Goal: Task Accomplishment & Management: Use online tool/utility

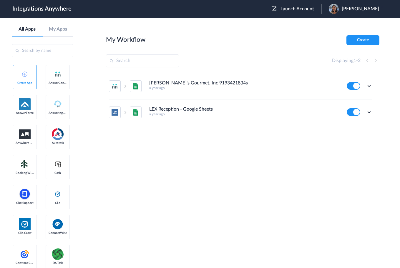
click at [292, 9] on span "Launch Account" at bounding box center [298, 8] width 34 height 5
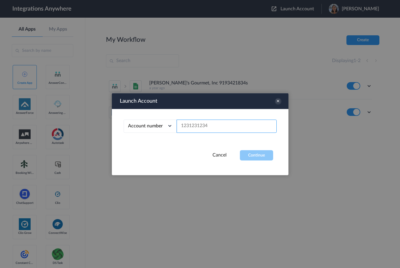
click at [189, 125] on input "text" at bounding box center [227, 126] width 100 height 13
paste input "8775336799"
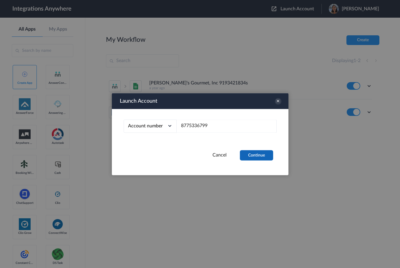
click at [259, 155] on button "Continue" at bounding box center [256, 155] width 33 height 10
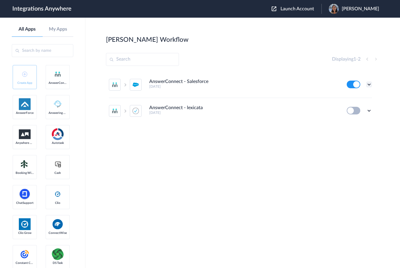
click at [369, 84] on icon at bounding box center [369, 85] width 6 height 6
click at [363, 95] on li "Edit" at bounding box center [353, 98] width 38 height 11
click at [365, 87] on div "Edit Task history Delete" at bounding box center [359, 85] width 25 height 8
click at [370, 86] on icon at bounding box center [369, 85] width 6 height 6
click at [353, 108] on link "Task history" at bounding box center [352, 109] width 28 height 4
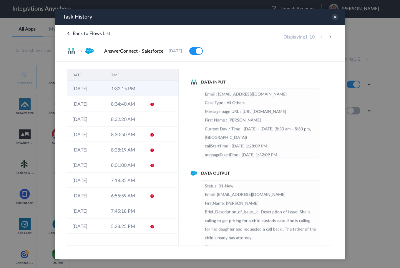
click at [137, 89] on td "1:32:15 PM" at bounding box center [125, 88] width 39 height 15
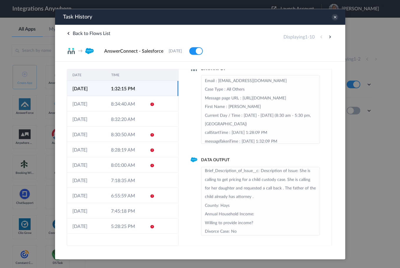
scroll to position [29, 0]
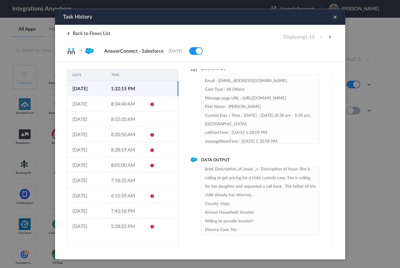
click at [335, 19] on icon at bounding box center [335, 17] width 6 height 6
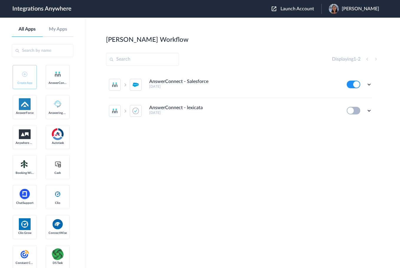
click at [291, 11] on button "Launch Account" at bounding box center [297, 9] width 50 height 6
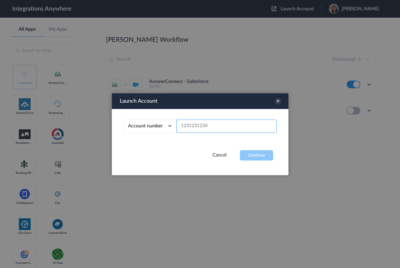
drag, startPoint x: 225, startPoint y: 126, endPoint x: 16, endPoint y: 97, distance: 210.5
click at [63, 0] on body "Integrations Anywhere Launch Account Rosemary Korsos My Account Logout All Apps…" at bounding box center [200, 0] width 400 height 0
click at [189, 126] on input "text" at bounding box center [227, 126] width 100 height 13
paste input "8775336799"
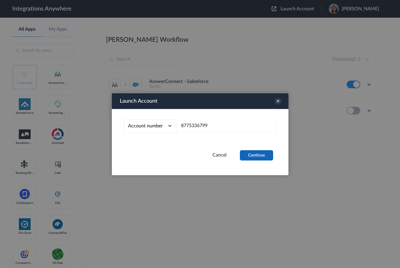
click at [255, 157] on button "Continue" at bounding box center [256, 155] width 33 height 10
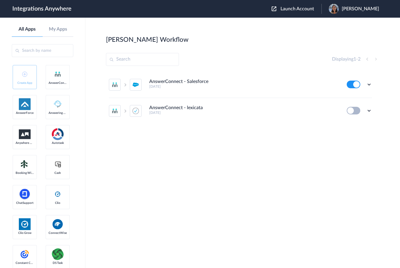
drag, startPoint x: 240, startPoint y: 162, endPoint x: 301, endPoint y: 114, distance: 77.4
click at [241, 162] on section "Scott's Workflow Create Displaying 1 - 2 AnswerConnect - Salesforce 9 months ag…" at bounding box center [243, 160] width 274 height 251
click at [370, 87] on icon at bounding box center [369, 85] width 6 height 6
click at [355, 107] on link "Task history" at bounding box center [352, 109] width 28 height 4
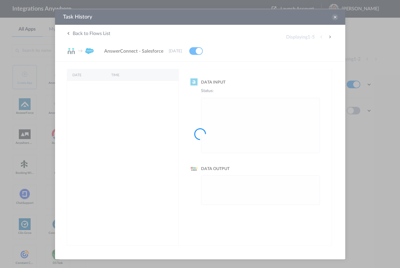
scroll to position [0, 0]
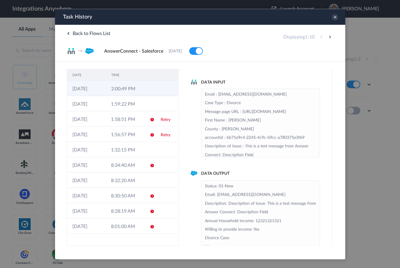
click at [158, 83] on td at bounding box center [167, 88] width 22 height 15
click at [336, 21] on div "Task History" at bounding box center [200, 17] width 290 height 16
click at [335, 20] on icon at bounding box center [335, 17] width 6 height 6
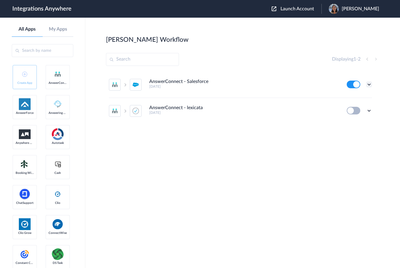
click at [370, 84] on icon at bounding box center [369, 85] width 6 height 6
click at [348, 99] on link "Edit" at bounding box center [345, 98] width 14 height 4
click at [368, 87] on icon at bounding box center [369, 85] width 6 height 6
click at [361, 109] on link "Task history" at bounding box center [352, 109] width 28 height 4
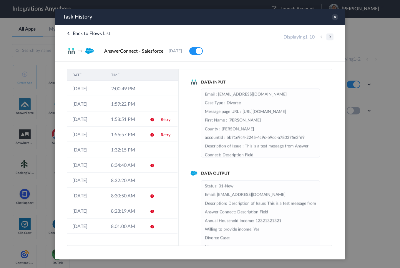
click at [330, 38] on button at bounding box center [329, 36] width 7 height 7
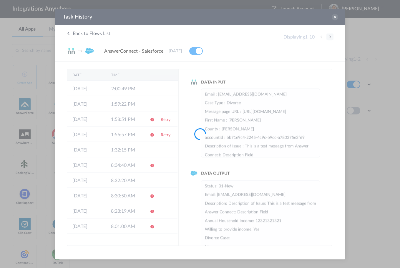
click at [330, 38] on div at bounding box center [200, 134] width 400 height 268
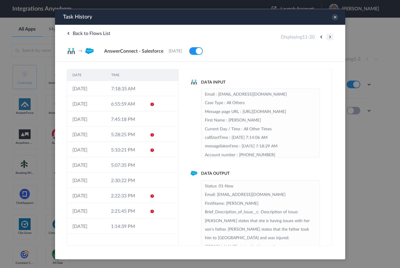
click at [330, 38] on button at bounding box center [329, 36] width 7 height 7
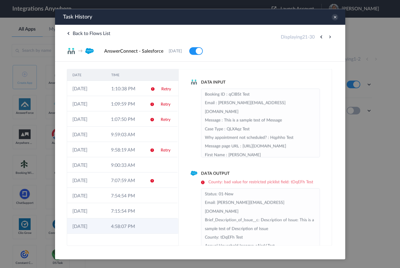
click at [120, 226] on td "4:58:07 PM" at bounding box center [124, 226] width 39 height 15
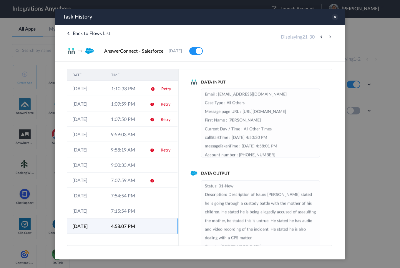
click at [335, 18] on icon at bounding box center [335, 17] width 6 height 6
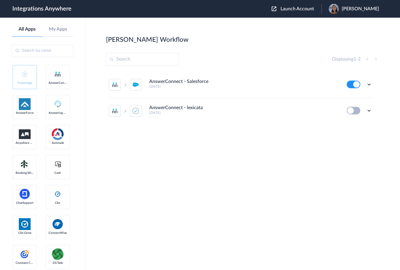
click at [290, 8] on span "Launch Account" at bounding box center [298, 8] width 34 height 5
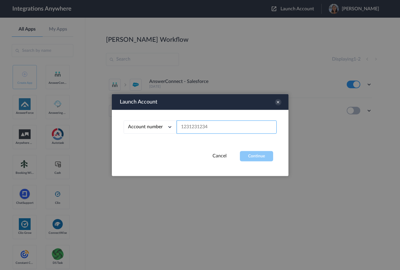
click at [195, 126] on input "text" at bounding box center [227, 127] width 100 height 13
click at [150, 121] on div "Account number Account number Email address" at bounding box center [200, 127] width 153 height 13
click at [195, 130] on input "text" at bounding box center [227, 127] width 100 height 13
paste input "8775336799"
click at [257, 152] on button "Continue" at bounding box center [256, 156] width 33 height 10
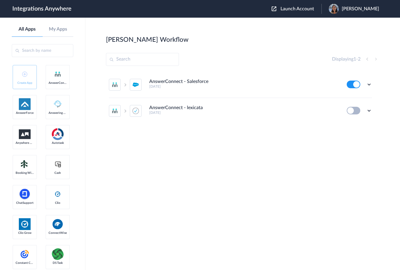
click at [293, 8] on span "Launch Account" at bounding box center [298, 8] width 34 height 5
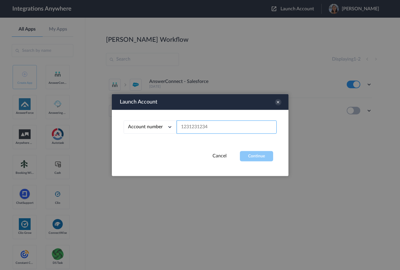
click at [202, 129] on input "text" at bounding box center [227, 127] width 100 height 13
paste input "8775336799"
click at [255, 157] on button "Continue" at bounding box center [256, 156] width 33 height 10
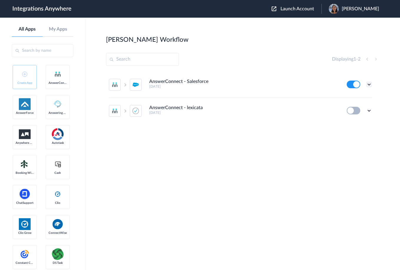
click at [369, 84] on icon at bounding box center [369, 85] width 6 height 6
click at [349, 97] on link "Edit" at bounding box center [345, 98] width 14 height 4
click at [300, 13] on div "Launch Account Rosemary Korsos My Account Logout" at bounding box center [328, 9] width 113 height 10
click at [298, 11] on button "Launch Account" at bounding box center [297, 9] width 50 height 6
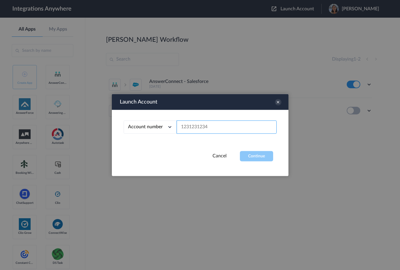
drag, startPoint x: 224, startPoint y: 125, endPoint x: 97, endPoint y: 108, distance: 128.0
click at [109, 0] on body "Integrations Anywhere Launch Account Rosemary Korsos My Account Logout All Apps…" at bounding box center [200, 0] width 400 height 0
paste input "8775336799"
click at [258, 153] on button "Continue" at bounding box center [256, 156] width 33 height 10
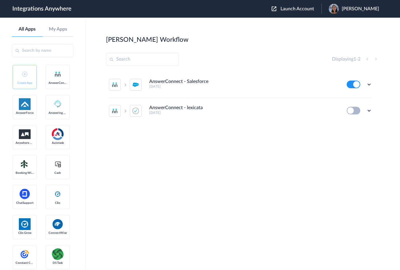
click at [282, 125] on div "AnswerConnect - Salesforce 9 months ago Edit Task history Delete AnswerConnect …" at bounding box center [243, 116] width 274 height 88
click at [370, 87] on icon at bounding box center [369, 85] width 6 height 6
click at [357, 106] on li "Task history" at bounding box center [353, 109] width 38 height 11
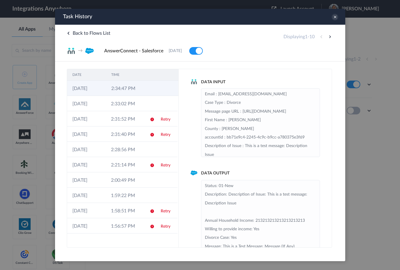
click at [135, 84] on td "2:34:47 PM" at bounding box center [125, 88] width 39 height 15
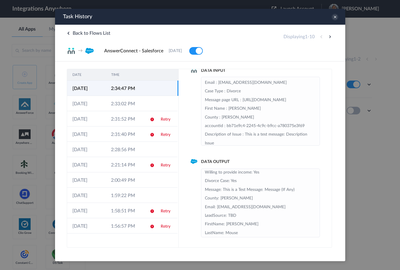
scroll to position [44, 0]
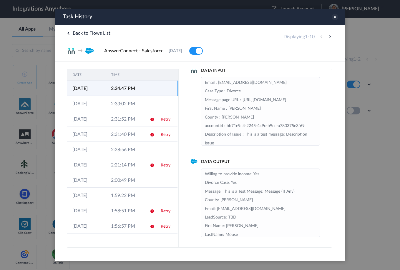
click at [335, 18] on icon at bounding box center [335, 17] width 6 height 6
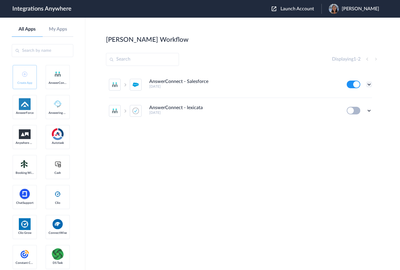
click at [369, 85] on icon at bounding box center [369, 85] width 6 height 6
click at [353, 98] on li "Edit" at bounding box center [353, 98] width 38 height 11
drag, startPoint x: 370, startPoint y: 84, endPoint x: 379, endPoint y: 85, distance: 8.4
click at [377, 87] on div "AnswerConnect - Salesforce 9 months ago Edit Task history Delete AnswerConnect …" at bounding box center [243, 116] width 274 height 88
click at [369, 84] on icon at bounding box center [369, 85] width 6 height 6
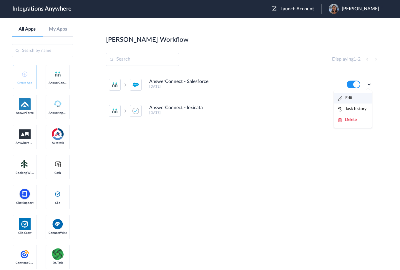
click at [348, 98] on link "Edit" at bounding box center [345, 98] width 14 height 4
click at [293, 11] on button "Launch Account" at bounding box center [297, 9] width 50 height 6
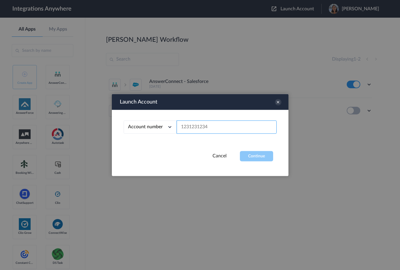
click at [202, 130] on input "text" at bounding box center [227, 127] width 100 height 13
paste input "8775336799"
type input "8775336799"
click at [258, 153] on button "Continue" at bounding box center [256, 156] width 33 height 10
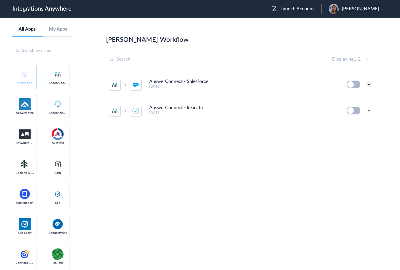
click at [371, 85] on icon at bounding box center [369, 85] width 6 height 6
click at [353, 100] on li "Edit" at bounding box center [353, 98] width 38 height 11
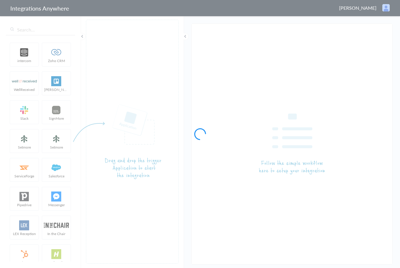
type input "AnswerConnect - Salesforce"
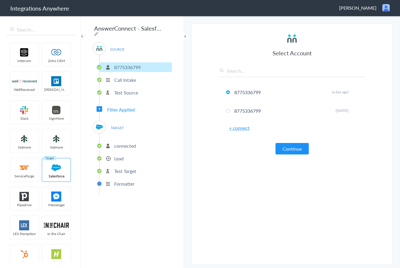
click at [122, 143] on p "connected" at bounding box center [125, 146] width 22 height 7
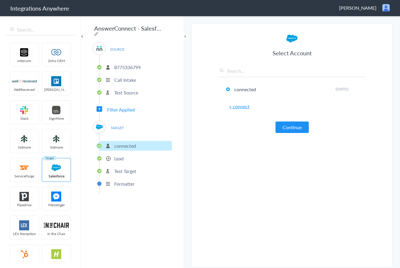
click at [115, 158] on p "Lead" at bounding box center [118, 158] width 9 height 7
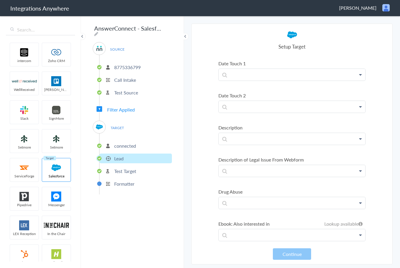
scroll to position [884, 0]
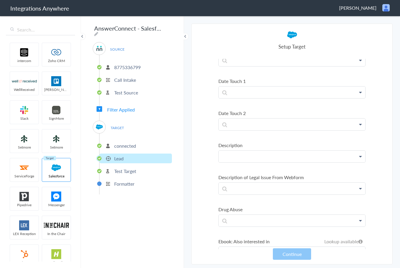
click at [234, 159] on p at bounding box center [292, 156] width 147 height 11
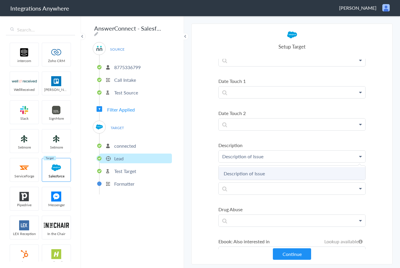
click at [239, 175] on link "Description of Issue" at bounding box center [292, 173] width 147 height 13
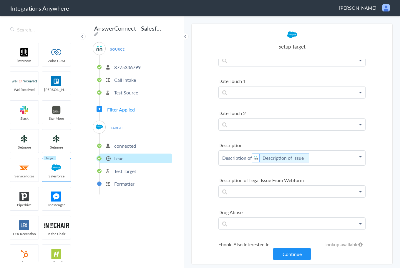
click at [331, 156] on p "Description of Description of Issue" at bounding box center [292, 158] width 147 height 15
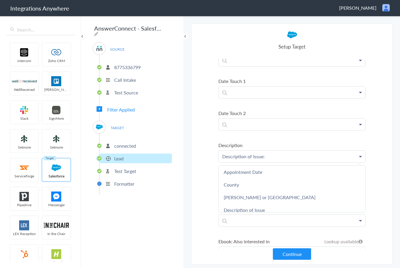
scroll to position [118, 0]
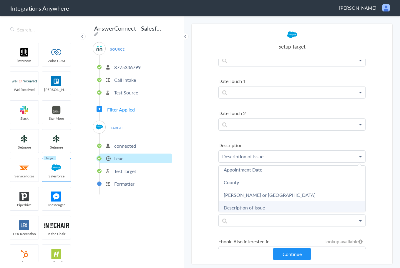
click at [269, 204] on link "Description of Issue" at bounding box center [292, 207] width 147 height 13
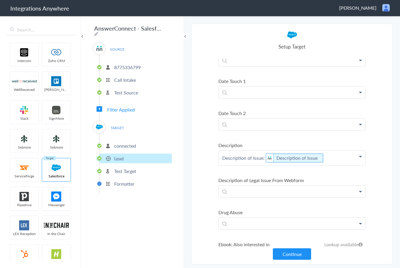
click at [330, 156] on p "Description of Issue: Description of Issue" at bounding box center [292, 158] width 147 height 15
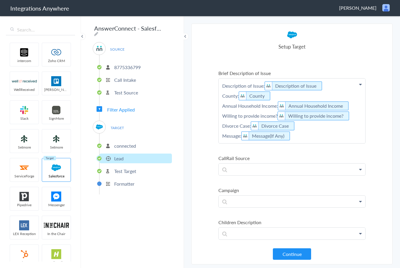
scroll to position [353, 0]
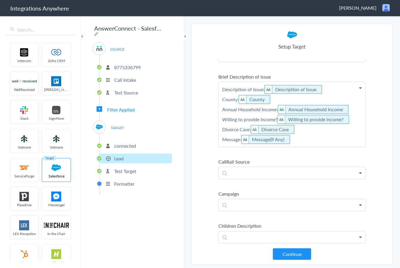
click at [60, 72] on ul "intercom Zoho CRM WellReceived Trello Slack SignMore Setmore Setmore ServiceFor…" at bounding box center [40, 150] width 69 height 221
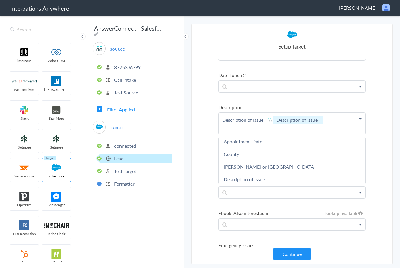
scroll to position [942, 0]
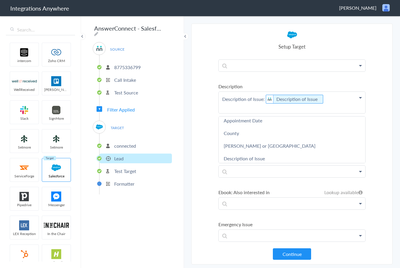
click at [243, 107] on p "Description of Issue: Description of Issue" at bounding box center [292, 102] width 147 height 21
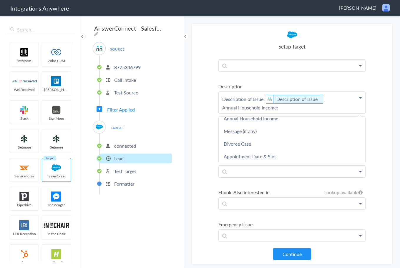
scroll to position [412, 0]
click at [271, 120] on link "Annual Household Income" at bounding box center [292, 117] width 147 height 13
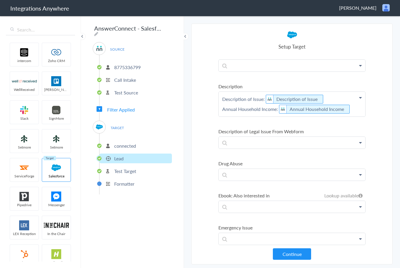
click at [357, 107] on p "Description of Issue: Description of Issue Annual Household Income: Annual Hous…" at bounding box center [292, 104] width 147 height 25
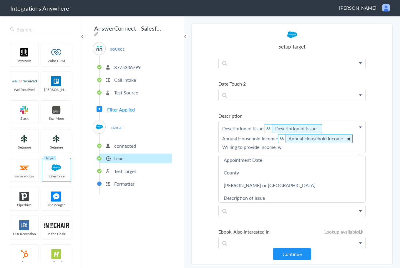
scroll to position [0, 0]
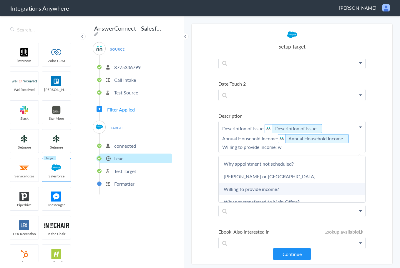
click at [268, 188] on link "Willing to provide income?" at bounding box center [292, 189] width 147 height 13
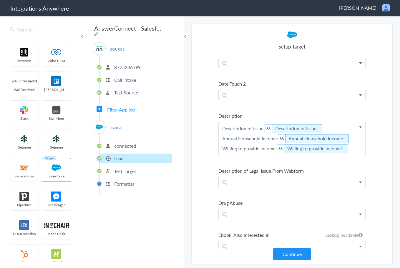
click at [350, 153] on p "Description of Issue: Description of Issue Annual Household Income: Annual Hous…" at bounding box center [292, 138] width 147 height 35
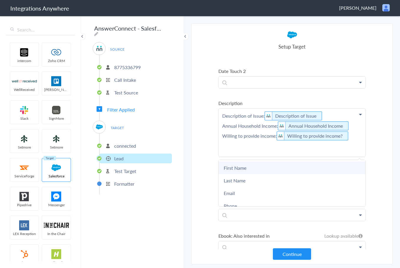
scroll to position [913, 0]
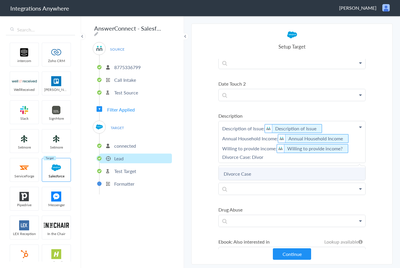
click at [244, 180] on link "Divorce Case" at bounding box center [292, 174] width 147 height 13
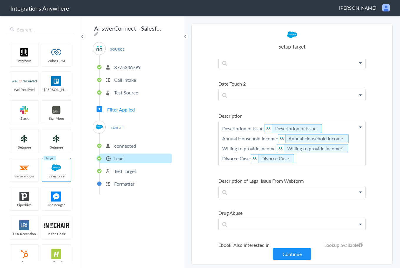
click at [303, 161] on p "Description of Issue: Description of Issue Annual Household Income: Annual Hous…" at bounding box center [292, 143] width 147 height 45
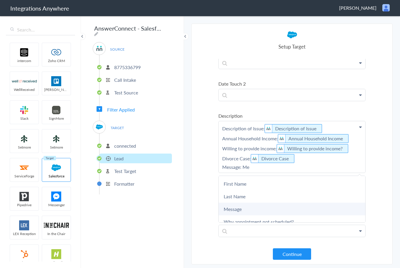
click at [259, 210] on link "Message" at bounding box center [292, 209] width 147 height 13
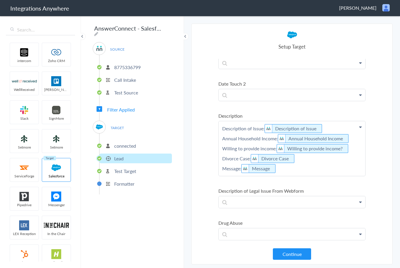
click at [379, 167] on section "Select Account 8775336799 Rename Delete (a day ago) 8775336799 Rename Delete ([…" at bounding box center [291, 144] width 201 height 241
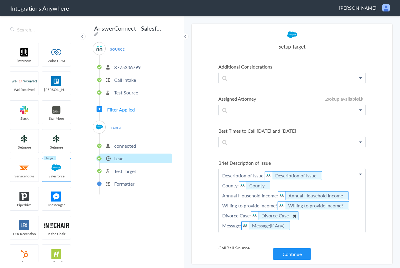
scroll to position [265, 0]
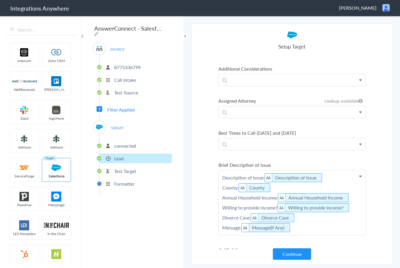
click at [299, 226] on p "Description of Issue: Description of Issue County: County Annual Household Inco…" at bounding box center [292, 203] width 147 height 65
drag, startPoint x: 253, startPoint y: 225, endPoint x: 209, endPoint y: 219, distance: 44.3
click at [204, 218] on section "Select Account 8775336799 Rename Delete (a day ago) 8775336799 Rename Delete ([…" at bounding box center [291, 144] width 201 height 241
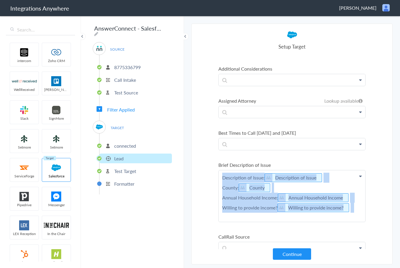
drag, startPoint x: 358, startPoint y: 206, endPoint x: 210, endPoint y: 177, distance: 150.5
click at [210, 177] on section "Select Account 8775336799 Rename Delete (a day ago) 8775336799 Rename Delete ([…" at bounding box center [291, 144] width 201 height 241
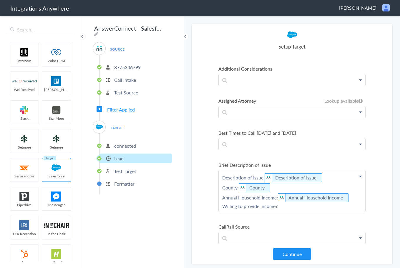
click at [284, 208] on p "Description of Issue: Description of Issue County: County Annual Household Inco…" at bounding box center [292, 192] width 147 height 42
drag, startPoint x: 299, startPoint y: 207, endPoint x: 180, endPoint y: 207, distance: 119.3
click at [180, 0] on body "Integrations Anywhere Scott Froehlich Logout Dashboard intercom Zoho CRM WellRe…" at bounding box center [200, 0] width 400 height 0
click at [351, 197] on icon at bounding box center [349, 197] width 6 height 7
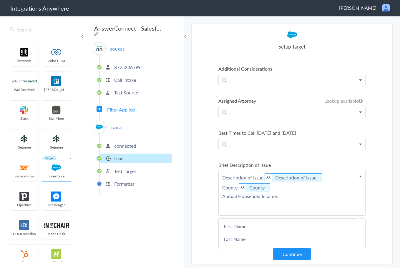
click at [0, 0] on icon at bounding box center [0, 0] width 0 height 0
click at [324, 177] on icon at bounding box center [322, 177] width 6 height 7
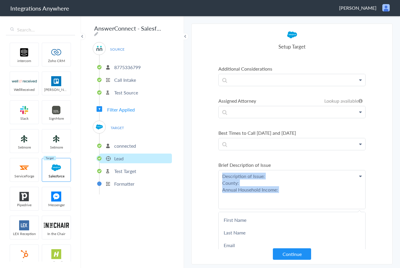
drag, startPoint x: 295, startPoint y: 193, endPoint x: 155, endPoint y: 153, distance: 146.3
click at [155, 0] on body "Integrations Anywhere Scott Froehlich Logout Dashboard intercom Zoho CRM WellRe…" at bounding box center [200, 0] width 400 height 0
click at [192, 154] on section "Select Account 8775336799 Rename Delete (a day ago) 8775336799 Rename Delete ([…" at bounding box center [291, 144] width 201 height 241
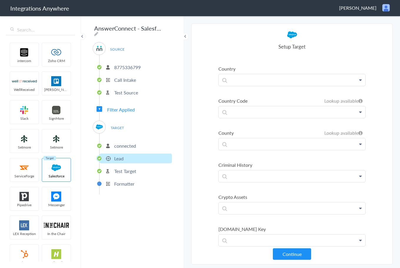
scroll to position [618, 0]
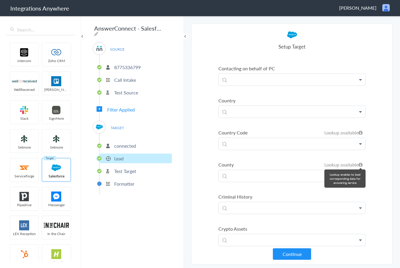
click at [359, 165] on icon at bounding box center [361, 165] width 4 height 5
click at [359, 177] on p at bounding box center [292, 175] width 147 height 11
click at [359, 177] on icon at bounding box center [360, 176] width 3 height 5
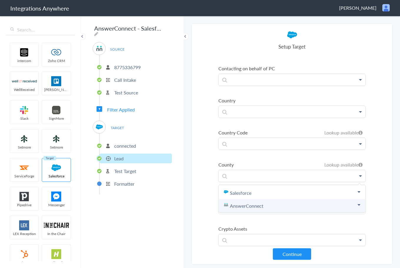
click at [268, 207] on link "AnswerConnect" at bounding box center [292, 206] width 147 height 13
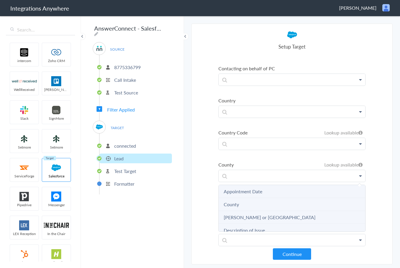
scroll to position [147, 0]
click at [284, 204] on li "County" at bounding box center [292, 201] width 147 height 13
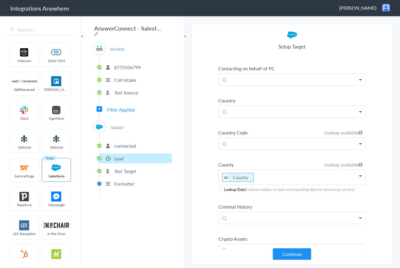
click at [382, 188] on section "Select Account 8775336799 Rename Delete (a day ago) 8775336799 Rename Delete ([…" at bounding box center [291, 144] width 201 height 241
click at [220, 190] on span at bounding box center [221, 190] width 4 height 4
click at [205, 209] on section "Select Account 8775336799 Rename Delete (a day ago) 8775336799 Rename Delete ([…" at bounding box center [291, 144] width 201 height 241
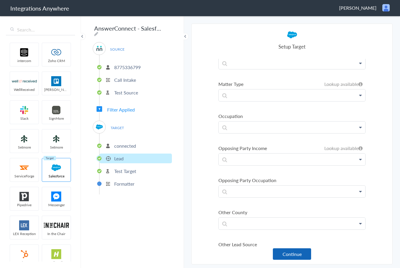
scroll to position [1620, 0]
click at [296, 256] on button "Continue" at bounding box center [292, 254] width 38 height 11
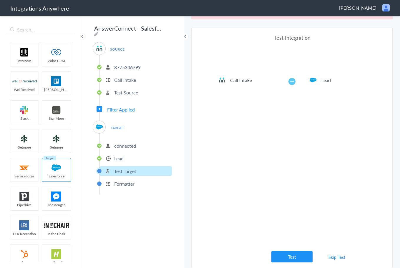
scroll to position [22, 0]
click at [293, 257] on button "Test" at bounding box center [292, 256] width 41 height 11
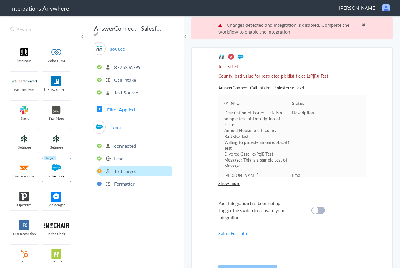
scroll to position [0, 0]
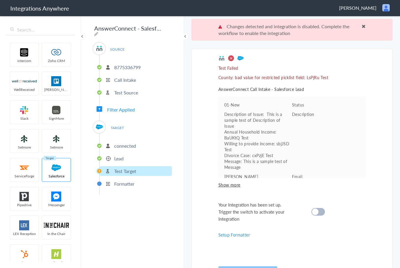
click at [114, 154] on li "Lead" at bounding box center [136, 159] width 72 height 10
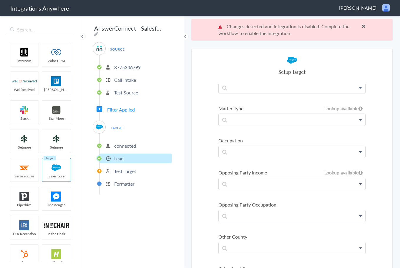
click at [119, 156] on p "Lead" at bounding box center [118, 158] width 9 height 7
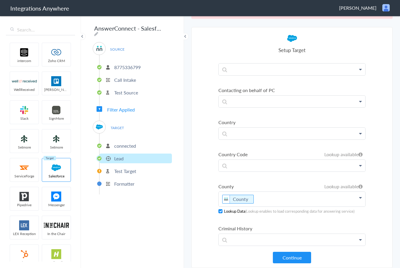
scroll to position [595, 0]
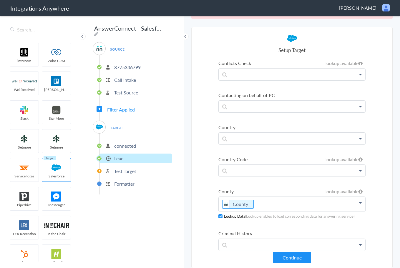
click at [219, 218] on span at bounding box center [221, 216] width 4 height 4
click at [289, 259] on button "Continue" at bounding box center [292, 257] width 38 height 11
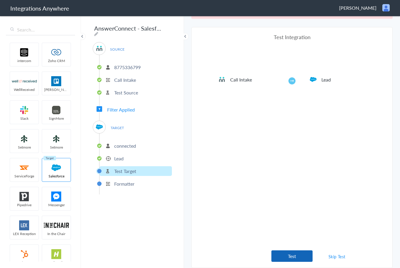
click at [279, 257] on button "Test" at bounding box center [292, 256] width 41 height 11
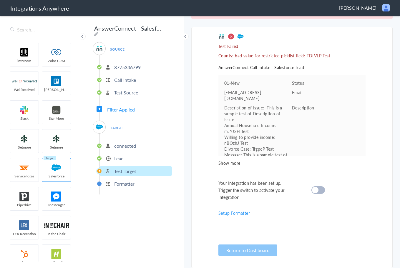
click at [319, 193] on div at bounding box center [319, 190] width 14 height 8
click at [114, 156] on p "Lead" at bounding box center [118, 158] width 9 height 7
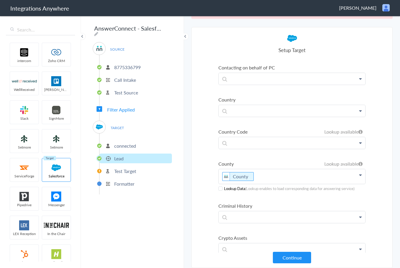
scroll to position [625, 0]
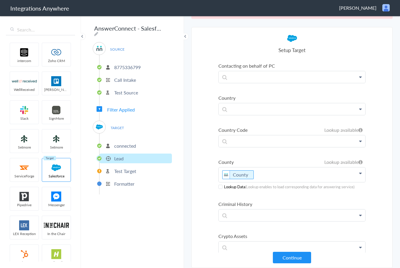
click at [268, 176] on p "County" at bounding box center [292, 175] width 147 height 15
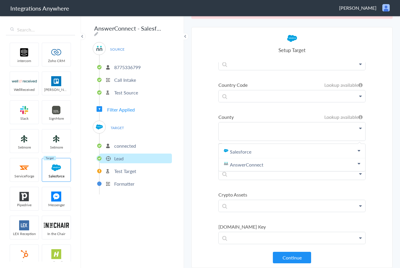
scroll to position [640, 0]
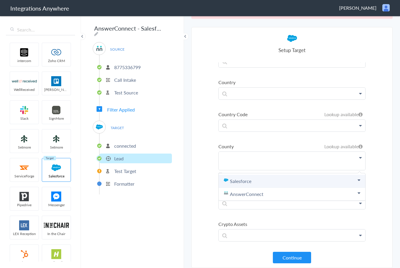
click at [285, 186] on link "Salesforce" at bounding box center [292, 181] width 147 height 13
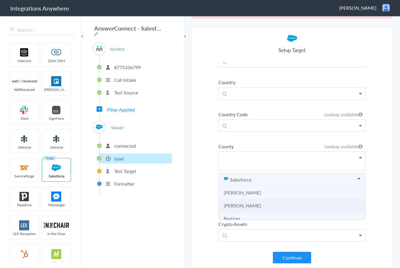
scroll to position [0, 0]
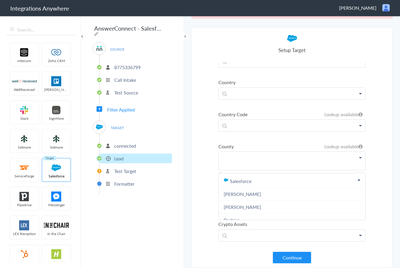
click at [370, 168] on section "Select Account 8775336799 Rename Delete (a day ago) 8775336799 Rename Delete ([…" at bounding box center [291, 147] width 201 height 241
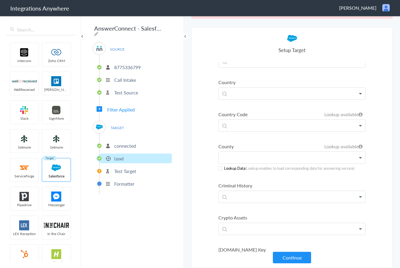
click at [219, 170] on span at bounding box center [221, 168] width 4 height 4
click at [296, 254] on button "Continue" at bounding box center [292, 257] width 38 height 11
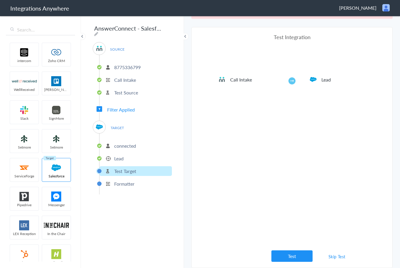
click at [296, 254] on button "Test" at bounding box center [292, 256] width 41 height 11
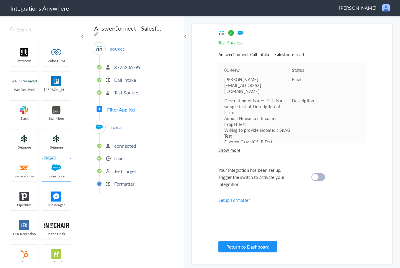
click at [323, 174] on div at bounding box center [319, 177] width 14 height 8
click at [334, 235] on div "Test Success Invalid data for email AnswerConnect Call Intake - Salesforce Lead…" at bounding box center [292, 144] width 147 height 229
click at [250, 246] on button "Return to Dashboard" at bounding box center [248, 246] width 59 height 11
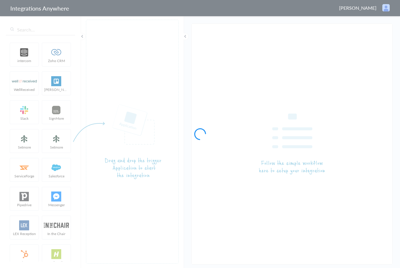
type input "AnswerConnect - Salesforce"
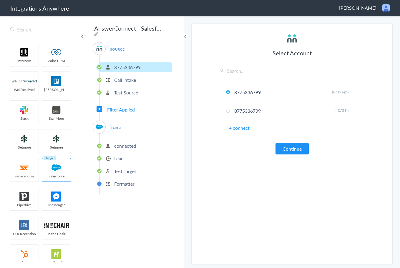
click at [124, 157] on li "Lead" at bounding box center [136, 159] width 72 height 10
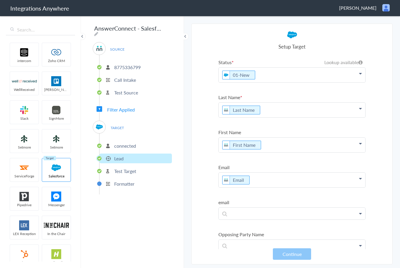
click at [116, 157] on p "Lead" at bounding box center [118, 158] width 9 height 7
click at [118, 145] on p "connected" at bounding box center [125, 146] width 22 height 7
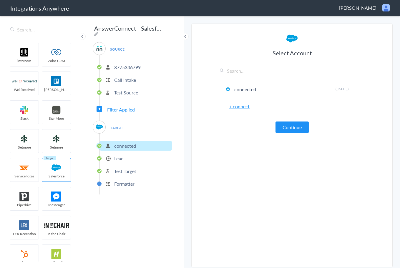
click at [119, 155] on p "Lead" at bounding box center [118, 158] width 9 height 7
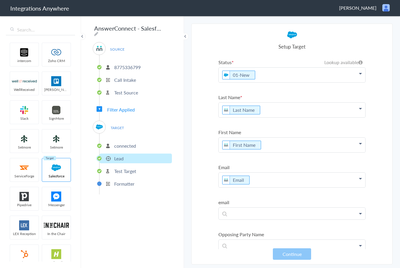
click at [121, 144] on p "connected" at bounding box center [125, 146] width 22 height 7
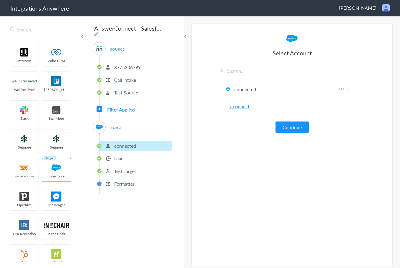
click at [118, 124] on span "TARGET" at bounding box center [117, 128] width 22 height 8
click at [118, 108] on span "Filter Applied" at bounding box center [121, 109] width 28 height 7
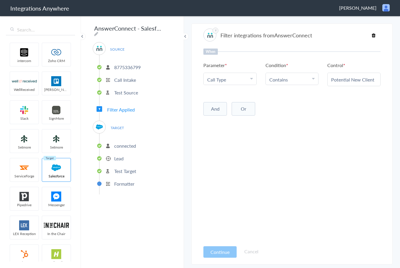
click at [120, 143] on p "connected" at bounding box center [125, 146] width 22 height 7
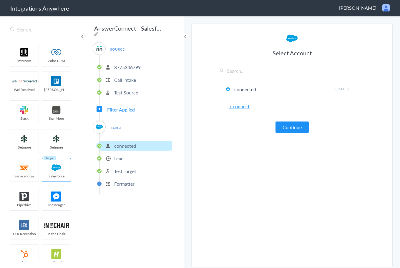
click at [293, 129] on button "Continue" at bounding box center [292, 127] width 33 height 11
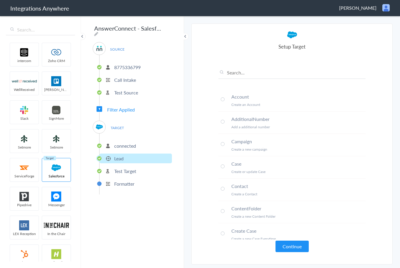
click at [128, 169] on p "Test Target" at bounding box center [125, 171] width 22 height 7
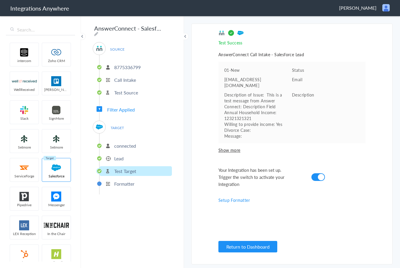
click at [121, 235] on div "AnswerConnect - Salesforce SOURCE 8775336799 Call Intake Test Source Filter App…" at bounding box center [132, 141] width 103 height 253
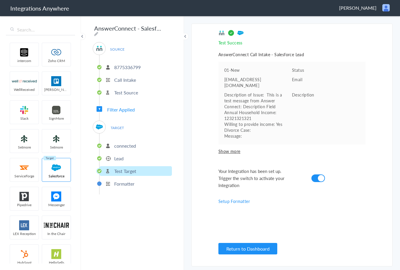
click at [370, 100] on section "Select Account 8775336799 Rename Delete (a day ago) 8775336799 Rename Delete ([…" at bounding box center [291, 145] width 201 height 243
click at [136, 49] on div "SOURCE 8775336799 Call Intake Test Source" at bounding box center [132, 72] width 79 height 61
click at [140, 117] on div "SOURCE 8775336799 Call Intake Test Source Filter Applied TARGET connected Lead …" at bounding box center [132, 118] width 79 height 153
drag, startPoint x: 111, startPoint y: 62, endPoint x: 113, endPoint y: 64, distance: 3.1
click at [111, 62] on li "8775336799" at bounding box center [136, 67] width 72 height 10
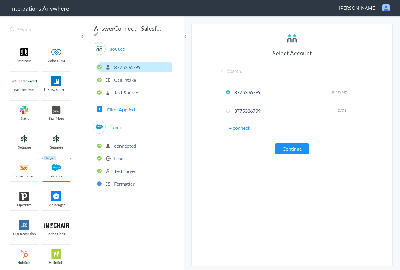
click at [119, 64] on p "8775336799" at bounding box center [127, 67] width 27 height 7
click at [285, 147] on button "Continue" at bounding box center [292, 148] width 33 height 11
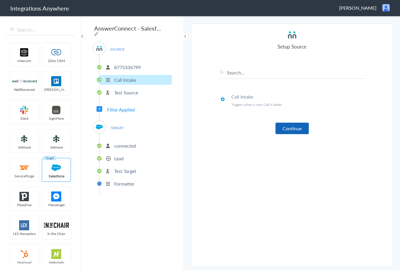
click at [289, 129] on button "Continue" at bounding box center [292, 128] width 33 height 11
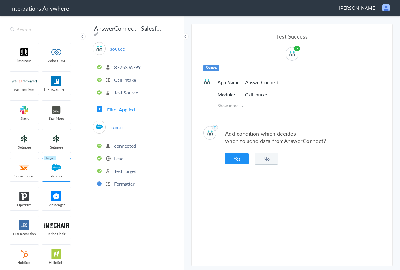
click at [126, 109] on span "Filter Applied" at bounding box center [121, 109] width 28 height 7
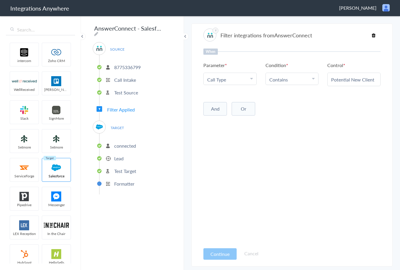
click at [245, 139] on div "When Parameter Choose Parameter Call Type First Name Last Name Email Phone Book…" at bounding box center [292, 147] width 177 height 196
click at [118, 125] on span "TARGET" at bounding box center [117, 128] width 22 height 8
click at [121, 110] on span "Filter Applied" at bounding box center [121, 109] width 28 height 7
drag, startPoint x: 115, startPoint y: 128, endPoint x: 111, endPoint y: 145, distance: 18.0
click at [115, 128] on span "TARGET" at bounding box center [117, 128] width 22 height 8
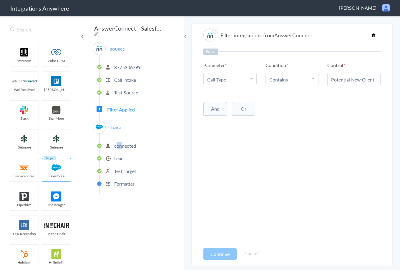
click at [123, 147] on p "connected" at bounding box center [125, 146] width 22 height 7
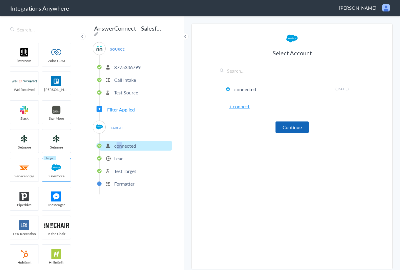
click at [292, 126] on button "Continue" at bounding box center [292, 127] width 33 height 11
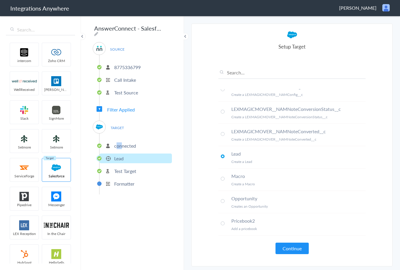
scroll to position [236, 0]
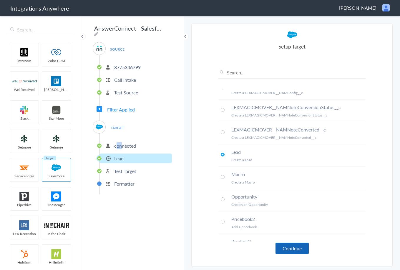
click at [291, 246] on button "Continue" at bounding box center [292, 248] width 33 height 11
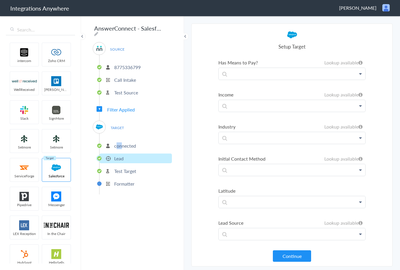
scroll to position [1237, 0]
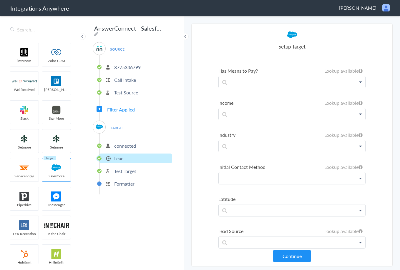
click at [309, 174] on p at bounding box center [292, 179] width 147 height 12
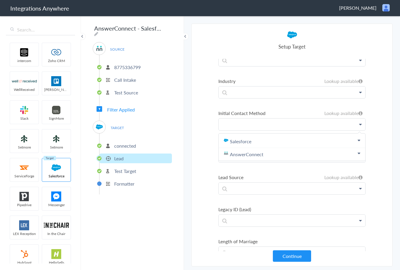
scroll to position [1296, 0]
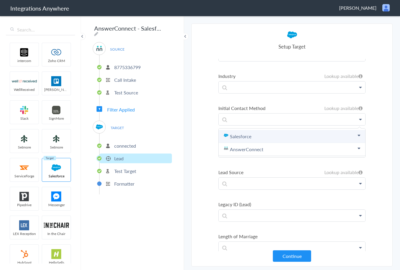
click at [236, 139] on link "Salesforce" at bounding box center [292, 136] width 147 height 13
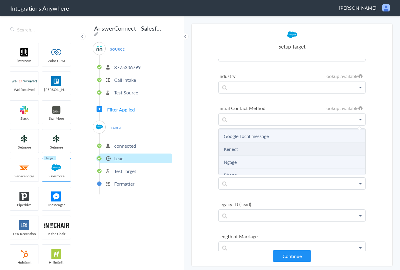
scroll to position [59, 0]
click at [253, 155] on li "Phone" at bounding box center [292, 155] width 147 height 13
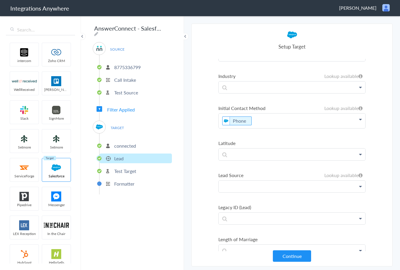
click at [329, 189] on p at bounding box center [292, 187] width 147 height 12
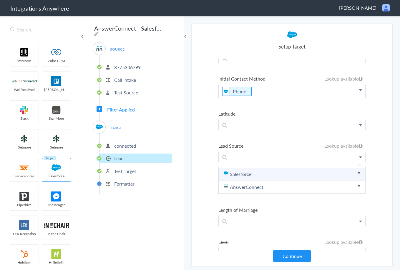
click at [257, 176] on link "Salesforce" at bounding box center [292, 174] width 147 height 13
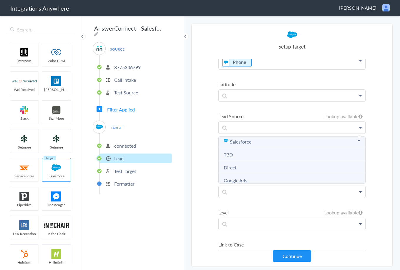
scroll to position [0, 0]
click at [240, 152] on li "TBD" at bounding box center [292, 157] width 147 height 13
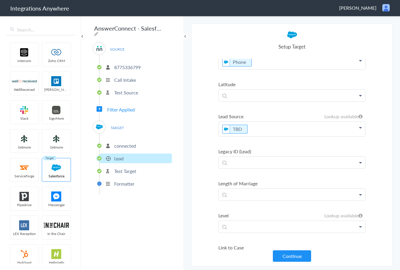
click at [310, 145] on ul "Status Lookup available 01-New Salesforce AnswerConnect First Name Last Name Em…" at bounding box center [292, 46] width 147 height 2685
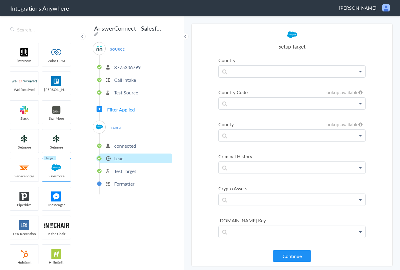
scroll to position [648, 0]
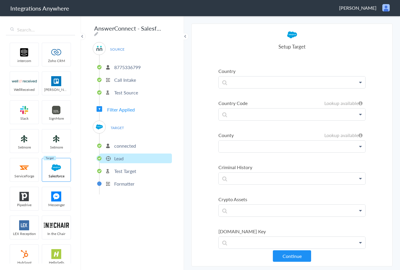
click at [351, 148] on p at bounding box center [292, 147] width 147 height 12
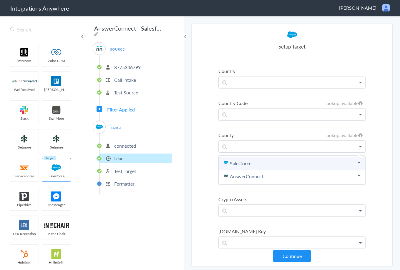
click at [299, 162] on link "Salesforce" at bounding box center [292, 163] width 147 height 13
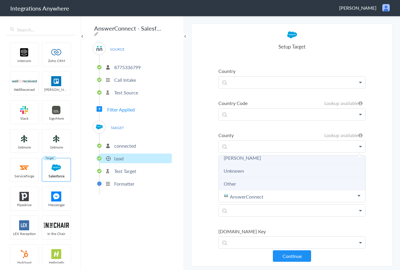
scroll to position [162, 0]
click at [261, 185] on li "Other" at bounding box center [292, 182] width 147 height 13
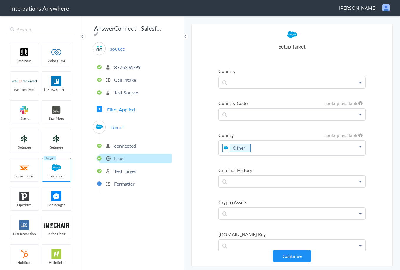
click at [359, 148] on icon at bounding box center [360, 146] width 3 height 5
click at [301, 168] on link "Salesforce" at bounding box center [292, 166] width 147 height 13
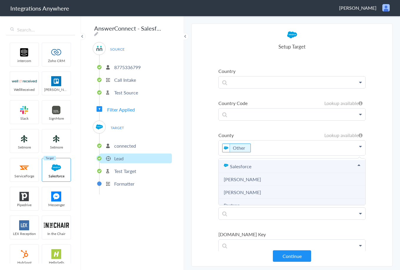
click at [289, 166] on link "Salesforce" at bounding box center [292, 166] width 147 height 13
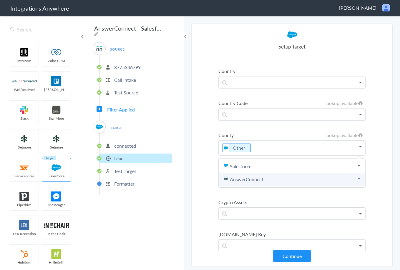
click at [262, 180] on link "AnswerConnect" at bounding box center [292, 179] width 147 height 13
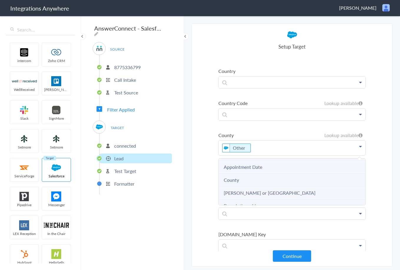
scroll to position [147, 0]
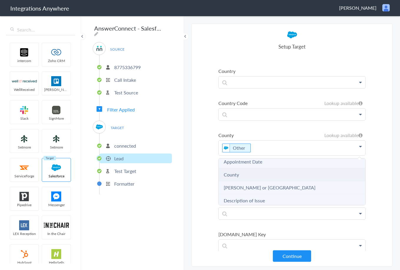
click at [259, 175] on li "County" at bounding box center [292, 174] width 147 height 13
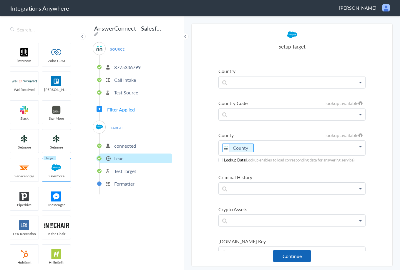
click at [285, 257] on button "Continue" at bounding box center [292, 256] width 38 height 11
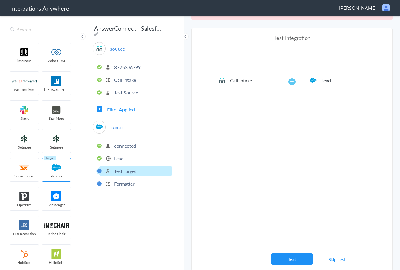
scroll to position [22, 0]
click at [289, 258] on button "Test" at bounding box center [292, 258] width 41 height 11
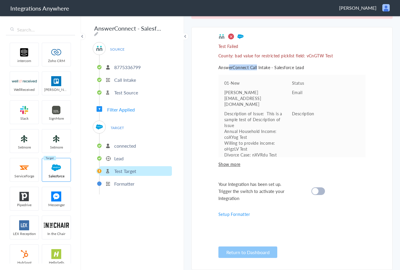
drag, startPoint x: 227, startPoint y: 59, endPoint x: 268, endPoint y: 59, distance: 40.6
click at [256, 59] on div "Test Failed County: bad value for restricted picklist field: vCnGTW Test Answer…" at bounding box center [292, 148] width 147 height 231
click at [284, 58] on p "County: bad value for restricted picklist field: vCnGTW Test" at bounding box center [292, 56] width 147 height 6
click at [3, 25] on div "intercom Zoho CRM WellReceived Trello Slack SignMore Setmore Setmore ServiceFor…" at bounding box center [40, 142] width 81 height 255
click at [162, 52] on div "SOURCE 8775336799 Call Intake Test Source" at bounding box center [132, 72] width 79 height 61
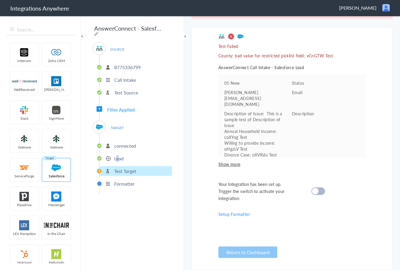
click at [118, 155] on p "Lead" at bounding box center [118, 158] width 9 height 7
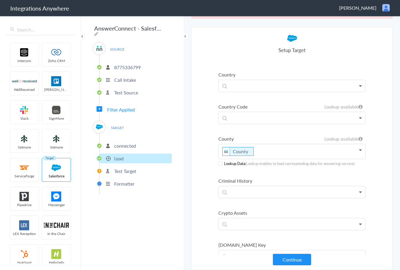
click at [219, 163] on span at bounding box center [221, 164] width 4 height 4
click at [219, 164] on span at bounding box center [221, 164] width 4 height 4
click at [347, 152] on p "County" at bounding box center [292, 151] width 147 height 15
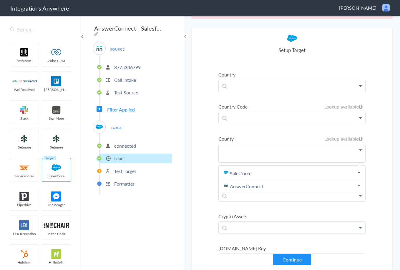
click at [372, 133] on section "Select Account 8775336799 Rename Delete (a day ago) 8775336799 Rename Delete ([…" at bounding box center [291, 148] width 201 height 243
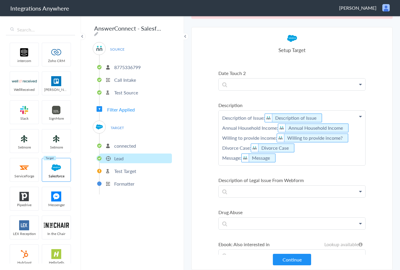
scroll to position [884, 0]
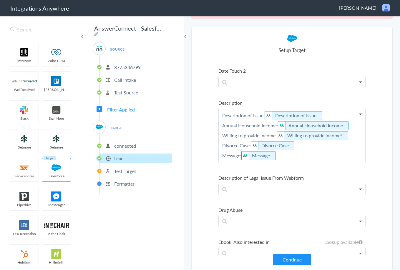
click at [283, 158] on p "Description of Issue: Description of Issue Annual Household Income: Annual Hous…" at bounding box center [292, 135] width 147 height 55
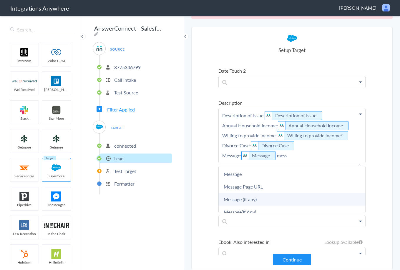
click at [254, 203] on link "Message (if any)" at bounding box center [292, 199] width 147 height 13
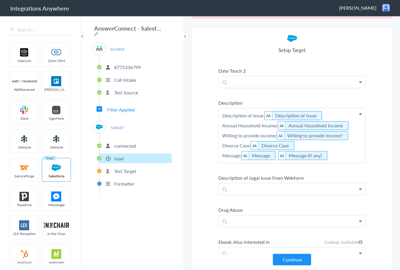
click at [337, 153] on p "Description of Issue: Description of Issue Annual Household Income: Annual Hous…" at bounding box center [292, 135] width 147 height 55
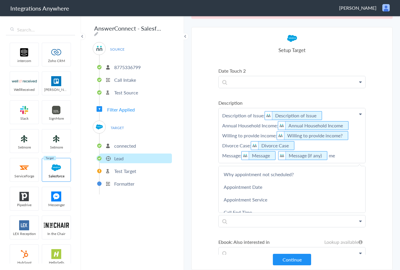
scroll to position [6, 0]
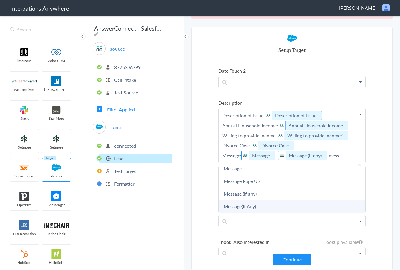
click at [259, 205] on link "Message(If Any)" at bounding box center [292, 206] width 147 height 13
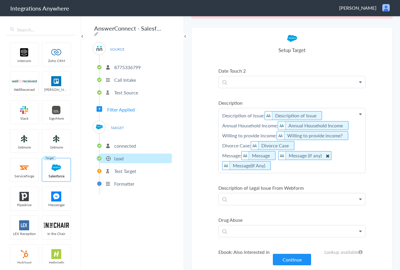
click at [325, 156] on icon at bounding box center [328, 155] width 6 height 7
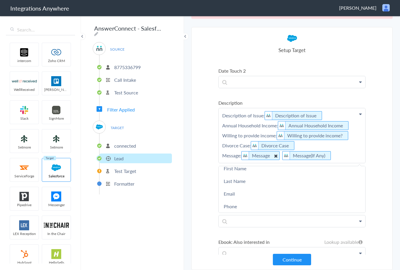
click at [275, 156] on icon at bounding box center [276, 155] width 6 height 7
click at [315, 156] on p "Description of Issue: Description of Issue Annual Household Income: Annual Hous…" at bounding box center [292, 135] width 147 height 55
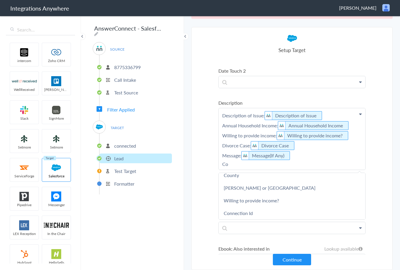
scroll to position [0, 0]
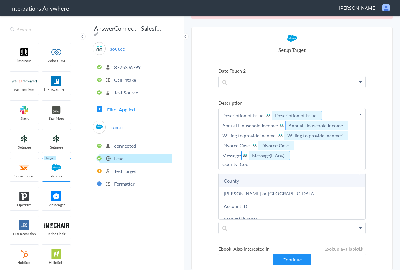
click at [320, 182] on link "County" at bounding box center [292, 181] width 147 height 13
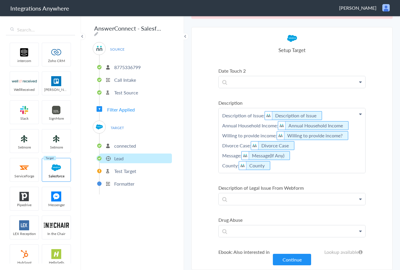
click at [381, 163] on section "Select Account 8775336799 Rename Delete (a day ago) 8775336799 Rename Delete ([…" at bounding box center [291, 148] width 201 height 243
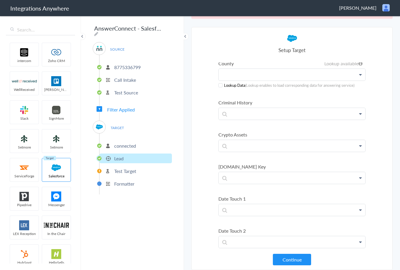
scroll to position [707, 0]
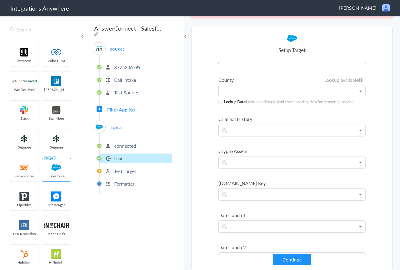
click at [247, 92] on p at bounding box center [292, 91] width 147 height 12
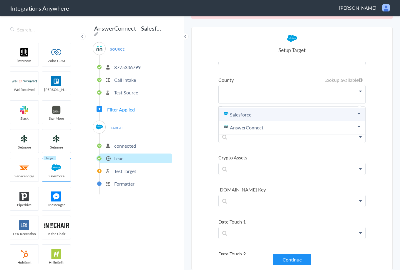
click at [288, 117] on link "Salesforce" at bounding box center [292, 114] width 147 height 13
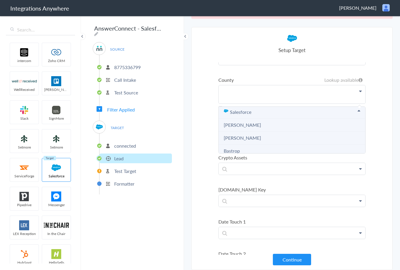
scroll to position [0, 0]
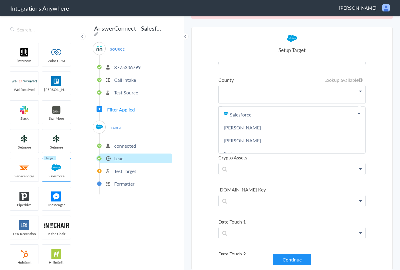
click at [236, 88] on p at bounding box center [292, 94] width 147 height 18
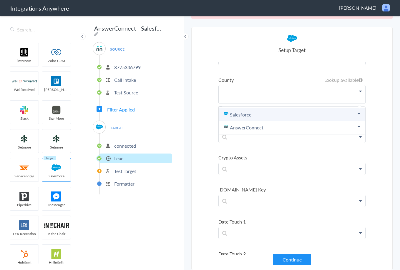
click at [256, 114] on link "Salesforce" at bounding box center [292, 114] width 147 height 13
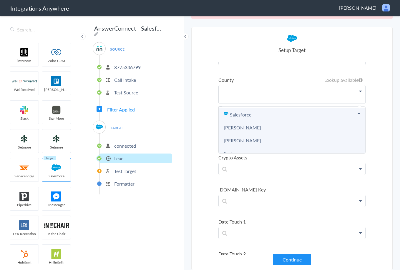
click at [275, 112] on link "Salesforce" at bounding box center [292, 114] width 147 height 13
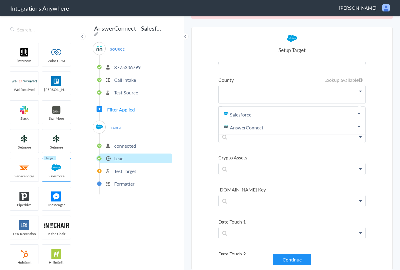
click at [369, 87] on section "Select Account 8775336799 Rename Delete (a day ago) 8775336799 Rename Delete ([…" at bounding box center [291, 148] width 201 height 243
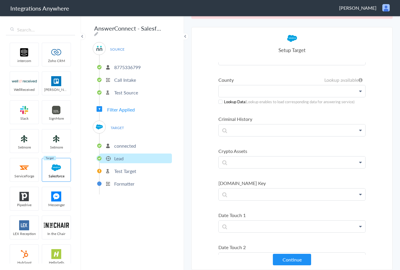
click at [310, 92] on p at bounding box center [292, 91] width 147 height 12
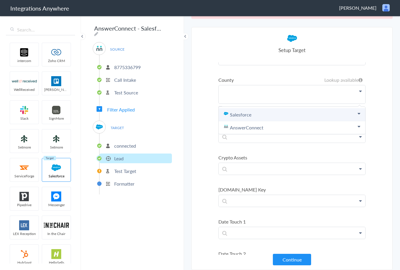
click at [299, 114] on link "Salesforce" at bounding box center [292, 114] width 147 height 13
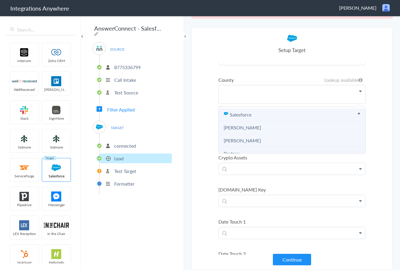
click at [329, 113] on link "Salesforce" at bounding box center [292, 114] width 147 height 13
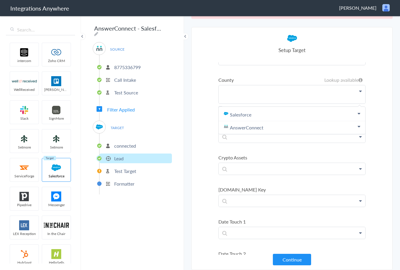
click at [377, 122] on section "Select Account 8775336799 Rename Delete (a day ago) 8775336799 Rename Delete ([…" at bounding box center [291, 148] width 201 height 243
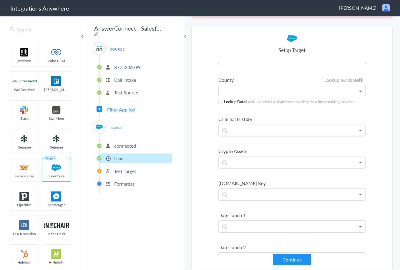
click at [260, 90] on p at bounding box center [292, 91] width 147 height 12
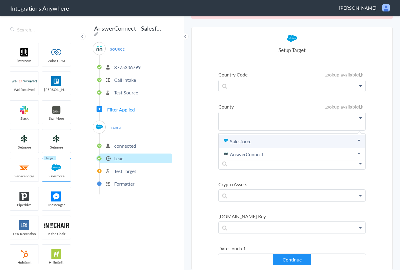
scroll to position [677, 0]
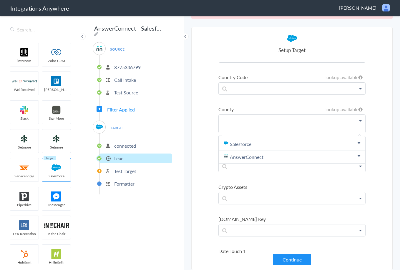
click at [238, 109] on label "County" at bounding box center [292, 109] width 147 height 7
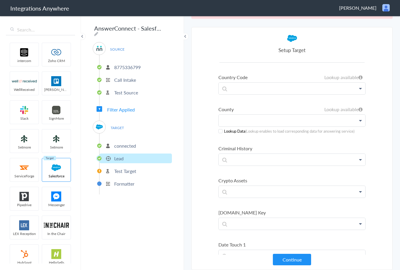
click at [257, 118] on p at bounding box center [292, 121] width 147 height 12
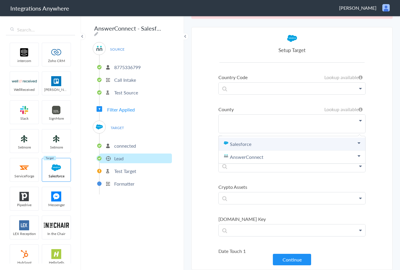
click at [253, 144] on link "Salesforce" at bounding box center [292, 144] width 147 height 13
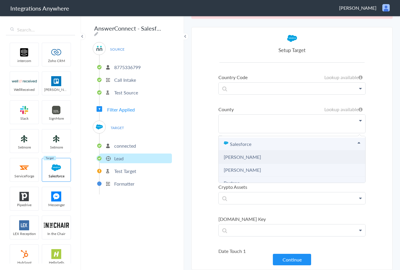
click at [253, 160] on li "[PERSON_NAME]" at bounding box center [292, 157] width 147 height 13
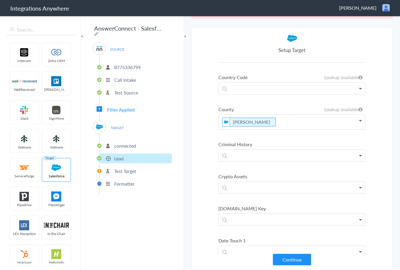
click at [259, 120] on p "[PERSON_NAME]" at bounding box center [292, 122] width 147 height 15
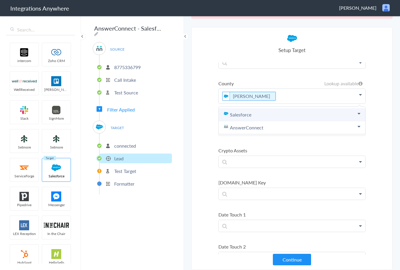
scroll to position [707, 0]
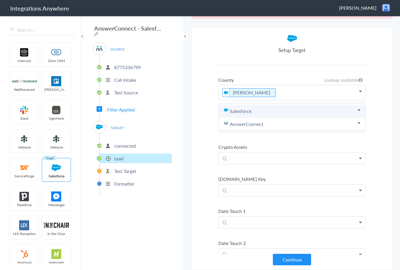
click at [300, 112] on link "Salesforce" at bounding box center [292, 111] width 147 height 13
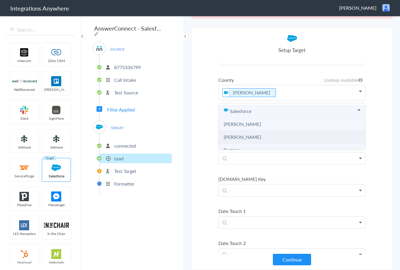
click at [262, 135] on li "[PERSON_NAME]" at bounding box center [292, 137] width 147 height 13
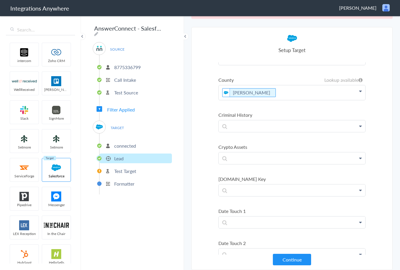
click at [269, 92] on p "[PERSON_NAME]" at bounding box center [292, 92] width 147 height 15
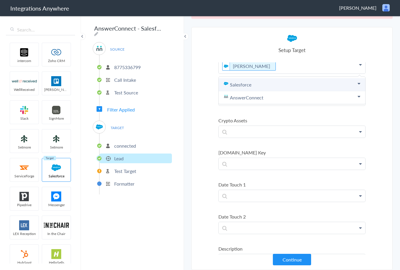
scroll to position [736, 0]
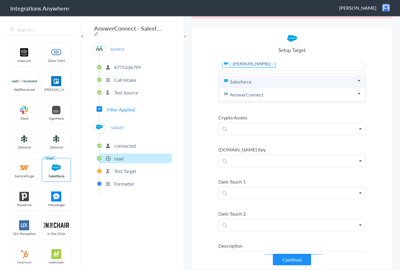
click at [278, 81] on link "Salesforce" at bounding box center [292, 81] width 147 height 13
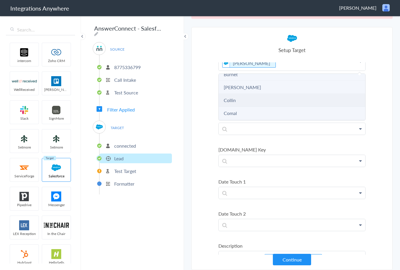
scroll to position [88, 0]
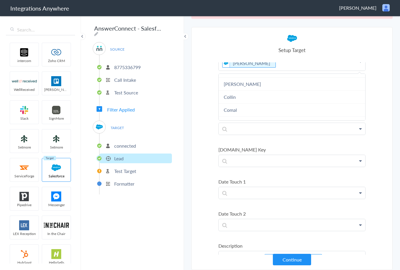
click at [166, 113] on div "SOURCE 8775336799 Call Intake Test Source Filter Applied TARGET connected Lead …" at bounding box center [132, 118] width 79 height 153
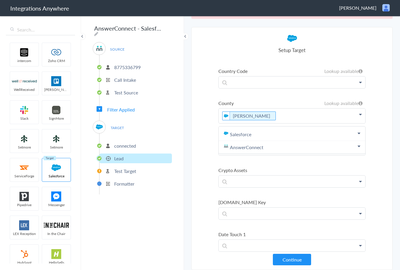
scroll to position [677, 0]
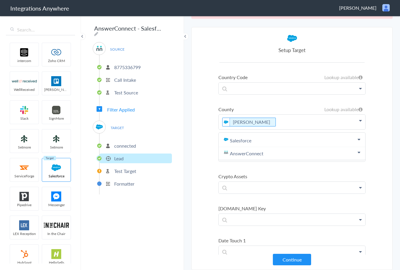
click at [328, 121] on p "[PERSON_NAME]" at bounding box center [292, 122] width 147 height 15
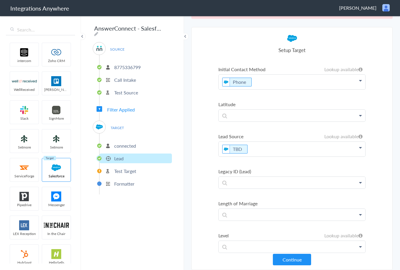
scroll to position [1561, 0]
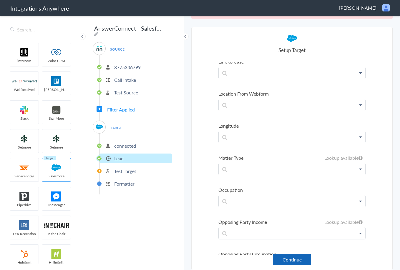
click at [297, 258] on button "Continue" at bounding box center [292, 259] width 38 height 11
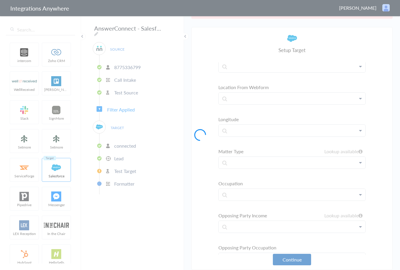
scroll to position [1554, 0]
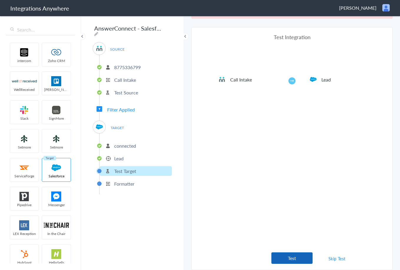
click at [292, 257] on button "Test" at bounding box center [292, 258] width 41 height 11
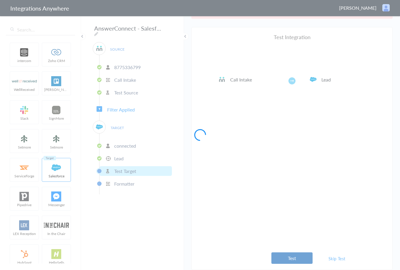
scroll to position [0, 0]
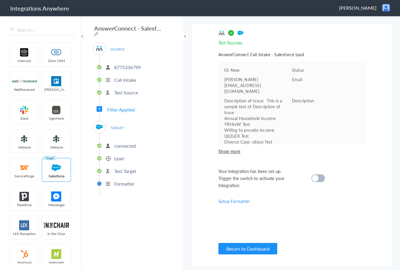
click at [313, 181] on div at bounding box center [319, 179] width 14 height 8
click at [122, 146] on p "connected" at bounding box center [125, 146] width 22 height 7
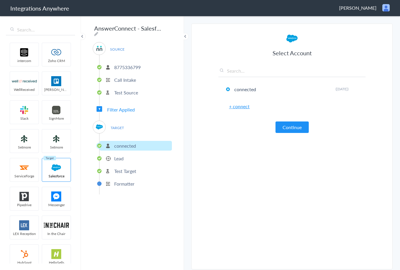
click at [125, 156] on li "Lead" at bounding box center [136, 159] width 72 height 10
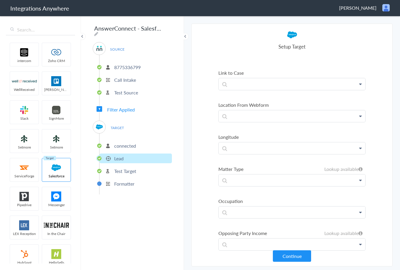
scroll to position [1525, 0]
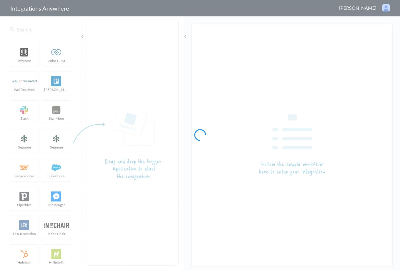
type input "AnswerConnect - Salesforce"
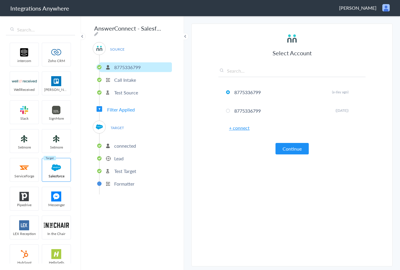
click at [123, 157] on p "Lead" at bounding box center [118, 158] width 9 height 7
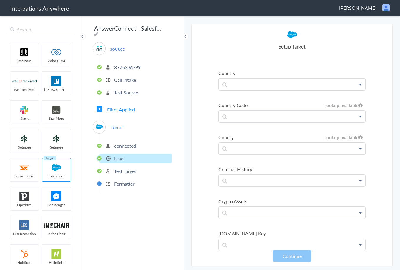
scroll to position [648, 0]
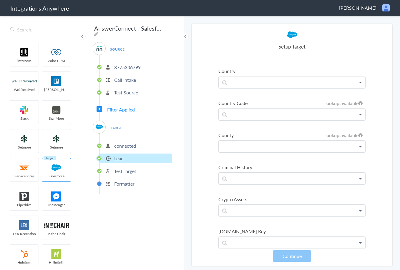
click at [354, 142] on p at bounding box center [292, 146] width 147 height 11
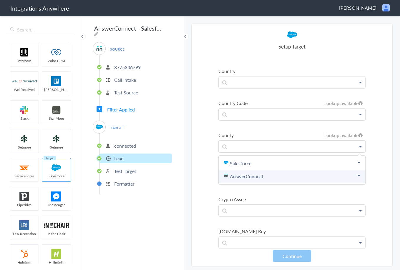
click at [272, 176] on link "AnswerConnect" at bounding box center [292, 176] width 147 height 13
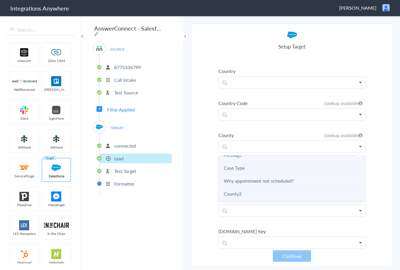
scroll to position [118, 0]
click at [253, 190] on li "County2" at bounding box center [292, 188] width 147 height 13
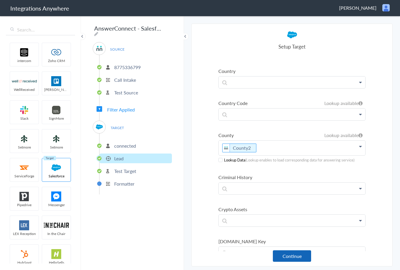
click at [291, 255] on button "Continue" at bounding box center [292, 256] width 38 height 11
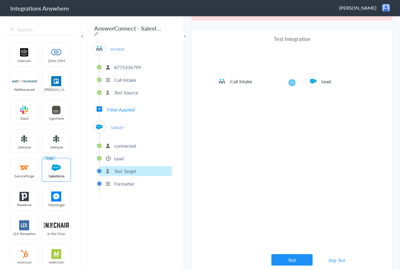
scroll to position [22, 0]
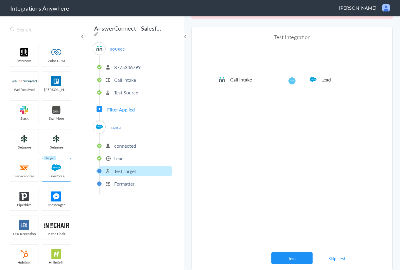
click at [296, 257] on button "Test" at bounding box center [292, 258] width 41 height 11
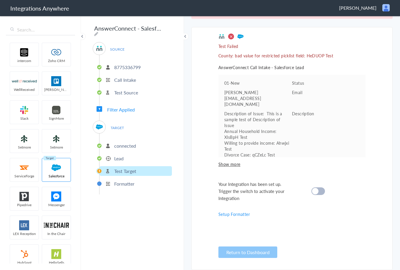
click at [125, 157] on li "Lead" at bounding box center [136, 159] width 72 height 10
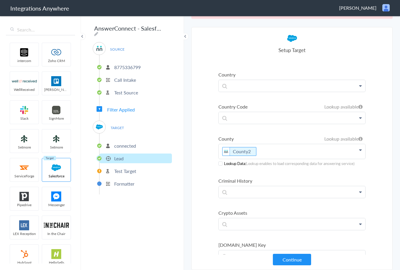
click at [219, 165] on span at bounding box center [221, 164] width 4 height 4
click at [287, 258] on button "Continue" at bounding box center [292, 259] width 38 height 11
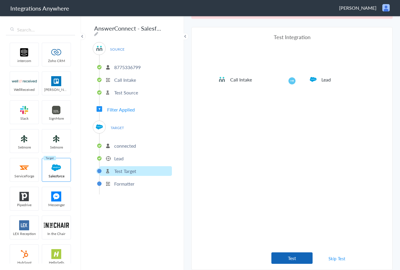
click at [294, 261] on button "Test" at bounding box center [292, 258] width 41 height 11
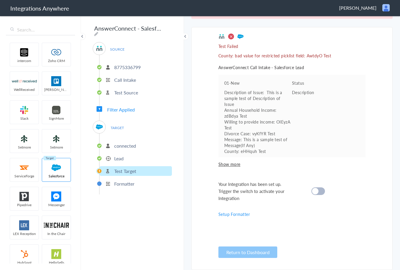
click at [123, 156] on p "Lead" at bounding box center [118, 158] width 9 height 7
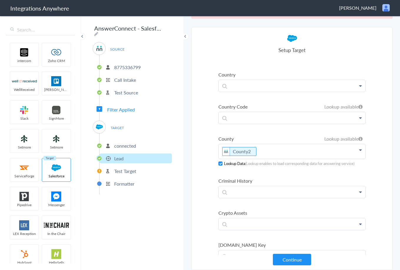
click at [280, 148] on p "County2" at bounding box center [292, 151] width 147 height 15
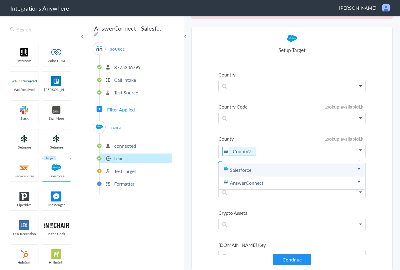
click at [299, 168] on link "Salesforce" at bounding box center [292, 170] width 147 height 13
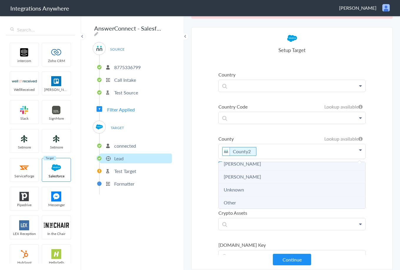
scroll to position [162, 0]
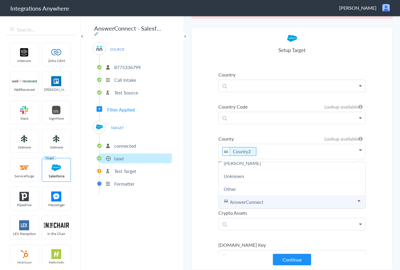
click at [292, 202] on link "AnswerConnect" at bounding box center [292, 202] width 147 height 13
click at [257, 204] on link "AnswerConnect" at bounding box center [292, 202] width 147 height 13
click at [358, 202] on icon at bounding box center [359, 201] width 3 height 5
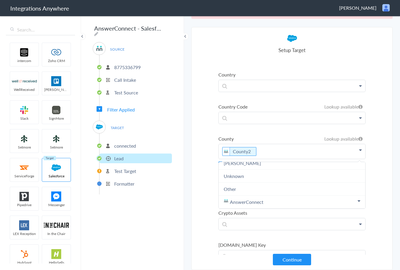
click at [381, 173] on section "Select Account 8775336799 Rename Delete (a day ago) 8775336799 Rename Delete ([…" at bounding box center [291, 148] width 201 height 243
click at [262, 154] on p "County2" at bounding box center [292, 151] width 147 height 15
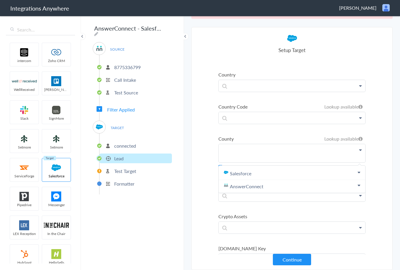
click at [377, 140] on section "Select Account 8775336799 Rename Delete (a day ago) 8775336799 Rename Delete ([…" at bounding box center [291, 148] width 201 height 243
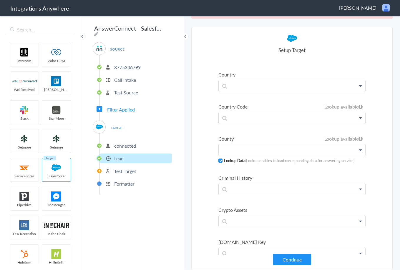
click at [216, 161] on section "Select Account 8775336799 Rename Delete (a day ago) 8775336799 Rename Delete ([…" at bounding box center [291, 148] width 201 height 243
click at [219, 160] on span at bounding box center [221, 161] width 4 height 4
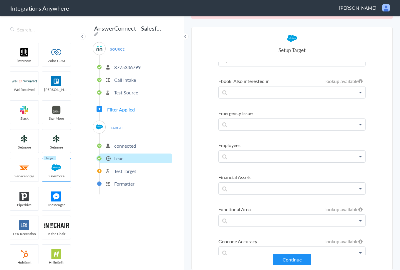
scroll to position [1178, 0]
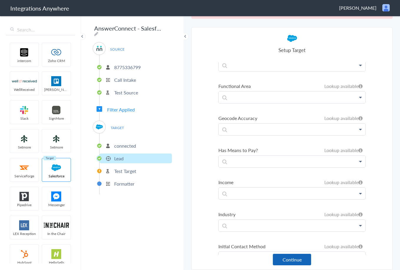
click at [289, 262] on button "Continue" at bounding box center [292, 259] width 38 height 11
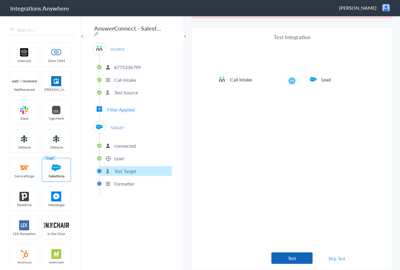
click at [283, 259] on button "Test" at bounding box center [292, 258] width 41 height 11
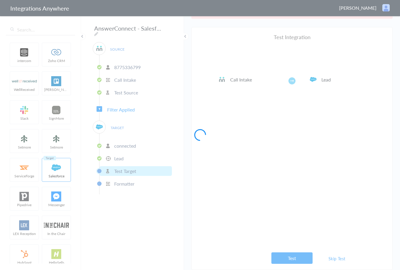
scroll to position [0, 0]
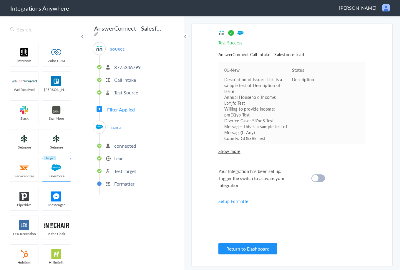
click at [325, 177] on div "Your Integration has been set up. Trigger the switch to activate your Integrati…" at bounding box center [285, 178] width 133 height 21
click at [320, 176] on div at bounding box center [319, 179] width 14 height 8
click at [247, 247] on button "Return to Dashboard" at bounding box center [248, 248] width 59 height 11
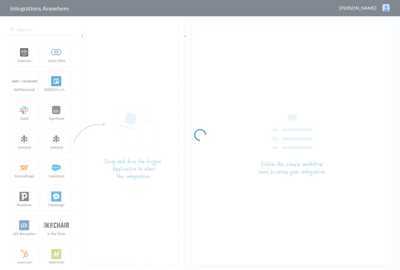
type input "AnswerConnect - Salesforce"
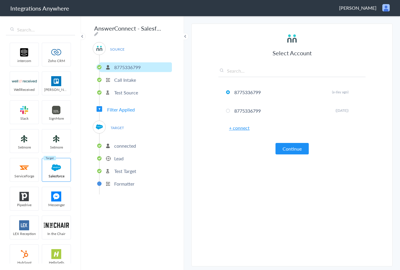
click at [123, 143] on p "connected" at bounding box center [125, 146] width 22 height 7
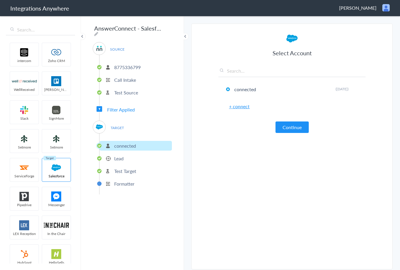
click at [118, 155] on p "Lead" at bounding box center [118, 158] width 9 height 7
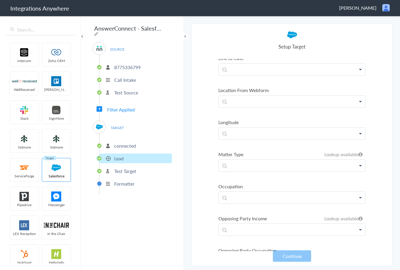
scroll to position [1561, 0]
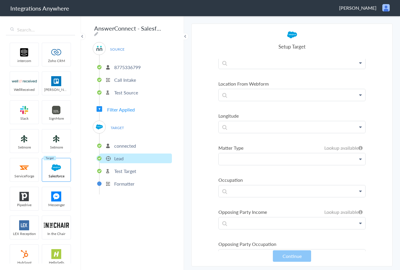
click at [359, 161] on p at bounding box center [292, 158] width 147 height 11
click at [377, 147] on section "Select Account 8775336799 Rename Delete (a day ago) 8775336799 Rename Delete ([…" at bounding box center [291, 145] width 201 height 243
click at [274, 160] on p at bounding box center [292, 158] width 147 height 11
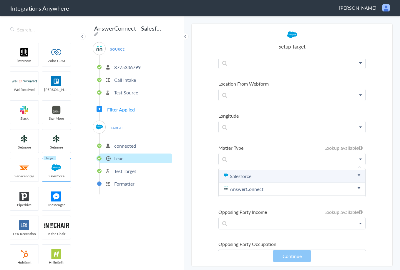
click at [259, 178] on link "Salesforce" at bounding box center [292, 176] width 147 height 13
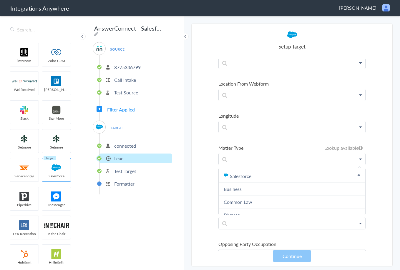
click at [123, 182] on p "Formatter" at bounding box center [124, 184] width 20 height 7
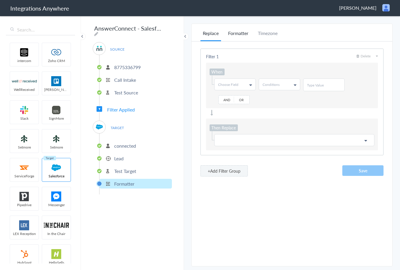
click at [239, 34] on li "Formatter" at bounding box center [238, 35] width 25 height 11
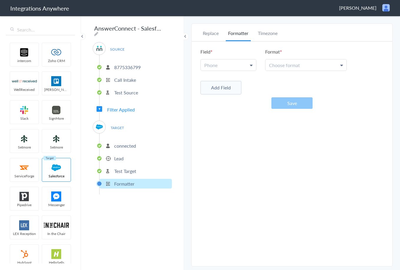
click at [243, 64] on link "Phone" at bounding box center [228, 64] width 55 height 11
click at [218, 95] on link "Phone" at bounding box center [228, 92] width 55 height 13
click at [289, 65] on span "Choose format" at bounding box center [284, 65] width 31 height 7
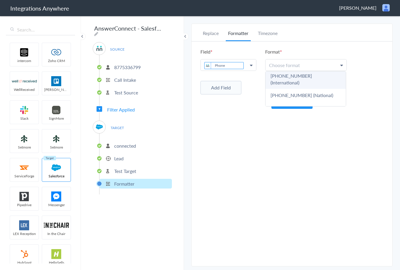
scroll to position [49, 0]
click at [313, 89] on link "[PHONE_NUMBER] (National)" at bounding box center [306, 94] width 80 height 13
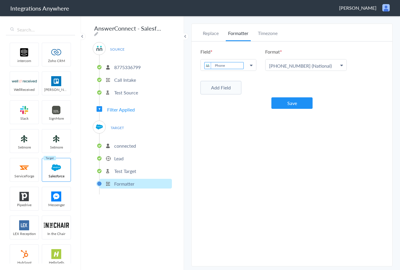
click at [366, 124] on div "Replace Formatter Timezone Timezone America/Chicago (Source) UTC America/Chicag…" at bounding box center [292, 145] width 201 height 231
click at [292, 105] on button "Save" at bounding box center [292, 102] width 41 height 11
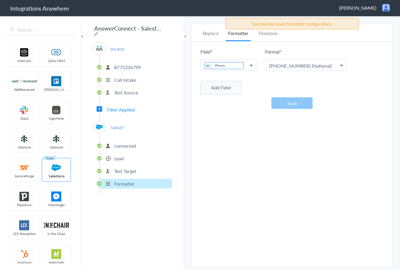
click at [327, 165] on div "Replace Formatter Timezone Timezone America/Chicago (Source) UTC America/Chicag…" at bounding box center [292, 145] width 201 height 231
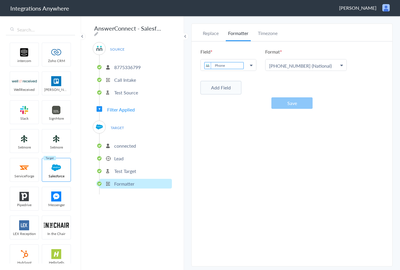
click at [120, 155] on p "Lead" at bounding box center [118, 158] width 9 height 7
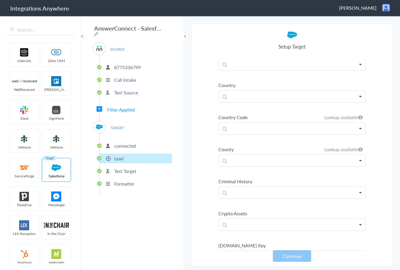
scroll to position [648, 0]
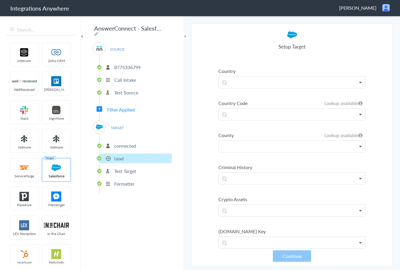
click at [255, 147] on p at bounding box center [292, 146] width 147 height 11
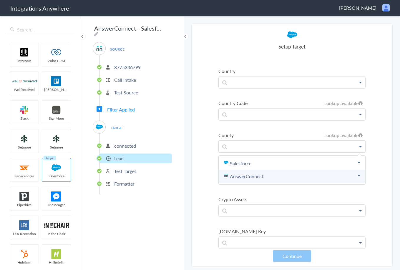
click at [261, 176] on link "AnswerConnect" at bounding box center [292, 176] width 147 height 13
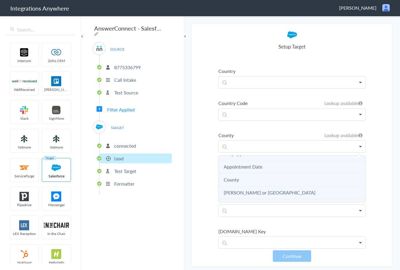
scroll to position [147, 0]
click at [253, 170] on li "County" at bounding box center [292, 172] width 147 height 13
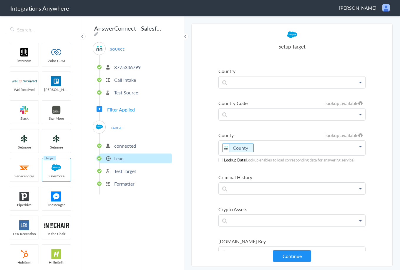
click at [220, 161] on span at bounding box center [221, 160] width 4 height 4
click at [299, 255] on button "Continue" at bounding box center [292, 256] width 38 height 11
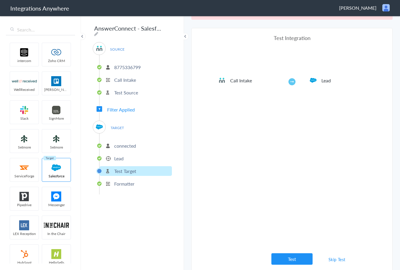
scroll to position [22, 0]
click at [284, 260] on button "Test" at bounding box center [292, 258] width 41 height 11
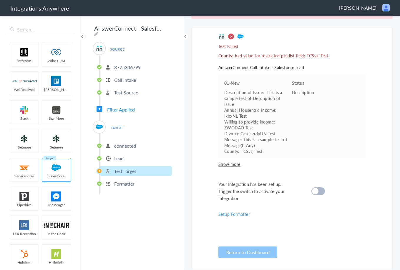
click at [352, 199] on div "Test Failed County: bad value for restricted picklist field: TCSvzj Test Answer…" at bounding box center [292, 148] width 147 height 231
click at [119, 158] on p "Lead" at bounding box center [118, 158] width 9 height 7
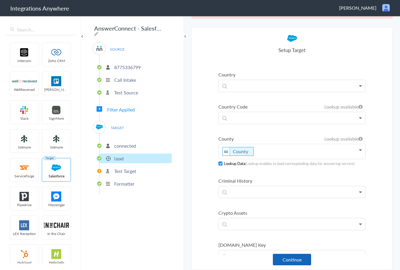
click at [284, 260] on button "Continue" at bounding box center [292, 259] width 38 height 11
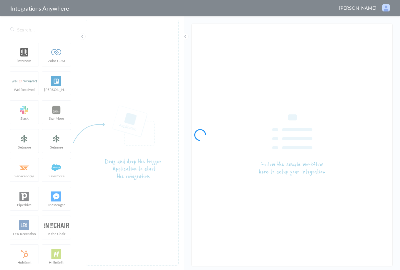
type input "AnswerConnect - Salesforce"
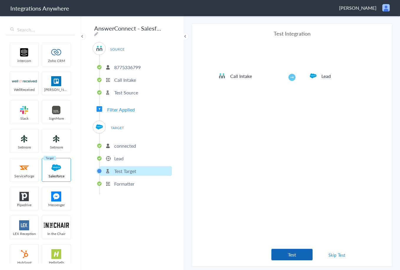
click at [295, 255] on button "Test" at bounding box center [292, 254] width 41 height 11
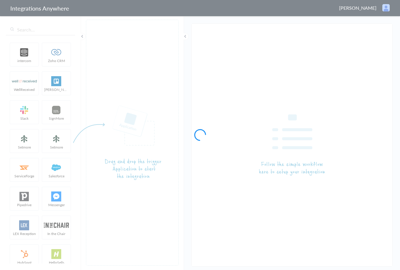
type input "AnswerConnect - Salesforce"
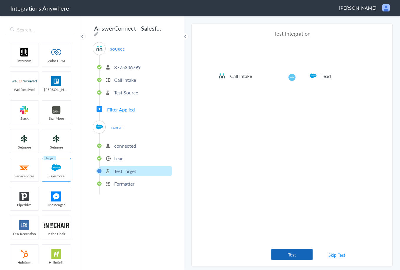
click at [292, 255] on button "Test" at bounding box center [292, 254] width 41 height 11
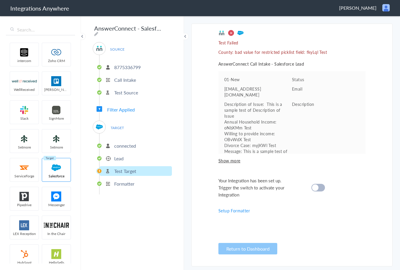
click at [117, 154] on li "Lead" at bounding box center [136, 159] width 72 height 10
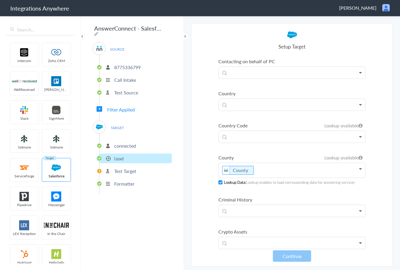
scroll to position [648, 0]
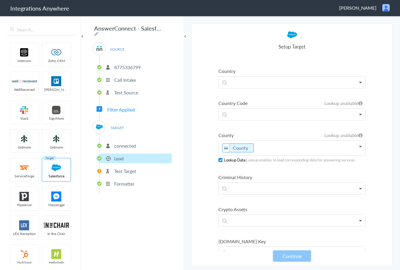
click at [303, 148] on p "County" at bounding box center [292, 148] width 147 height 15
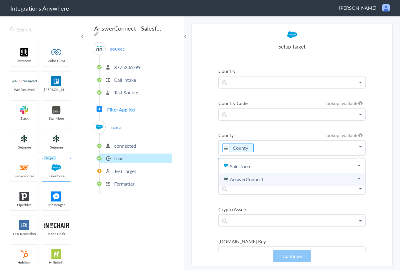
click at [265, 182] on link "AnswerConnect" at bounding box center [292, 179] width 147 height 13
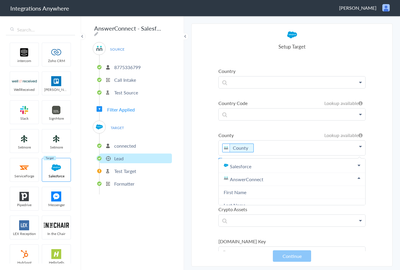
click at [370, 148] on section "Select Account 8775336799 Rename Delete (a day ago) 8775336799 Rename Delete ([…" at bounding box center [291, 145] width 201 height 243
click at [279, 149] on p "County" at bounding box center [292, 148] width 147 height 15
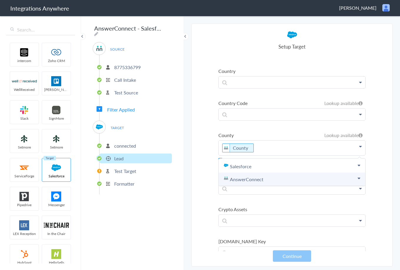
click at [267, 179] on link "AnswerConnect" at bounding box center [292, 179] width 147 height 13
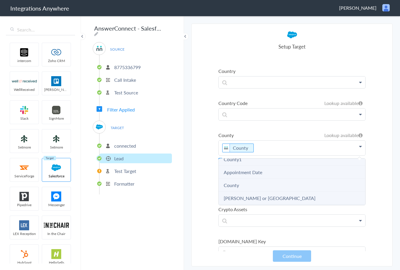
scroll to position [147, 0]
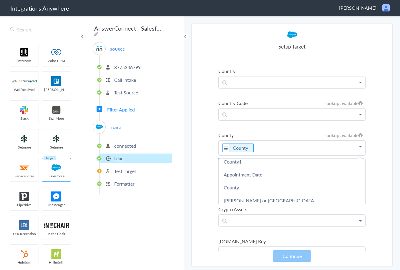
click at [393, 139] on main "The system encountered four errors. Check More Trigger Connect Action Setup Tes…" at bounding box center [292, 142] width 216 height 255
click at [380, 154] on section "Select Account 8775336799 Rename Delete (a day ago) 8775336799 Rename Delete ([…" at bounding box center [291, 145] width 201 height 243
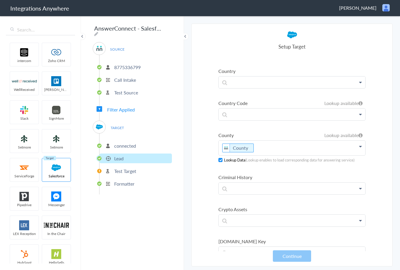
click at [221, 161] on span at bounding box center [221, 160] width 4 height 4
click at [294, 156] on li "County Lookup available Lookup available County Salesforce [PERSON_NAME] Bastro…" at bounding box center [292, 147] width 147 height 31
click at [288, 150] on p "County" at bounding box center [292, 148] width 147 height 15
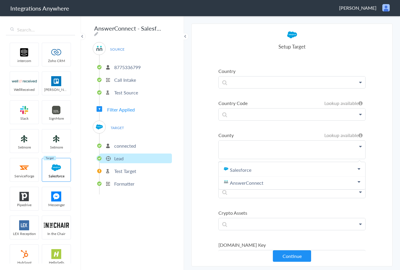
click at [183, 219] on div "AnswerConnect - Salesforce SOURCE [PHONE_NUMBER] Call Intake Test Source Filter…" at bounding box center [132, 142] width 103 height 255
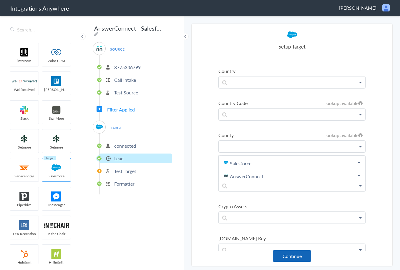
click at [303, 255] on button "Continue" at bounding box center [292, 256] width 38 height 11
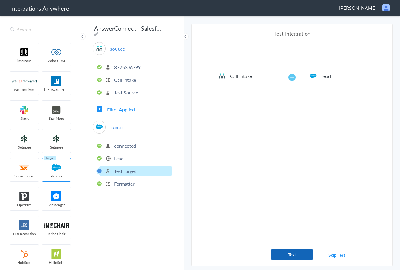
click at [292, 257] on button "Test" at bounding box center [292, 254] width 41 height 11
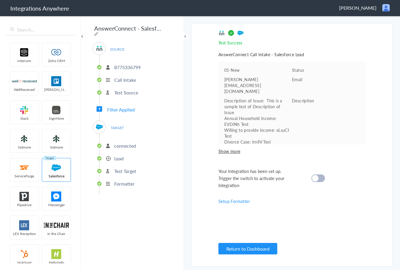
click at [317, 178] on cite at bounding box center [315, 178] width 6 height 6
click at [123, 145] on p "connected" at bounding box center [125, 146] width 22 height 7
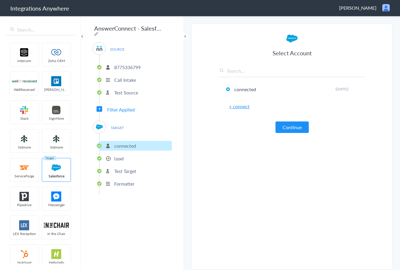
click at [118, 157] on p "Lead" at bounding box center [118, 158] width 9 height 7
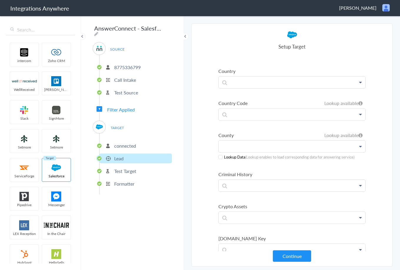
click at [245, 147] on p at bounding box center [292, 146] width 147 height 11
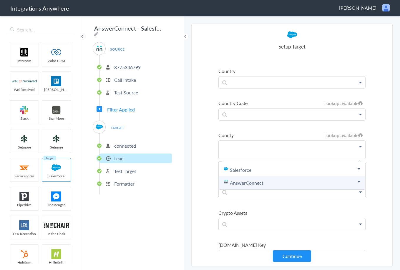
click at [243, 183] on link "AnswerConnect" at bounding box center [292, 183] width 147 height 13
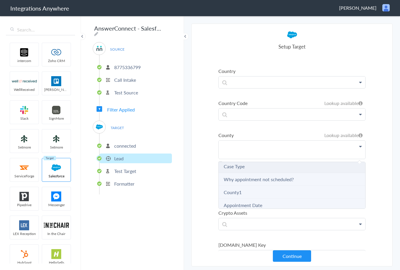
scroll to position [118, 0]
click at [244, 195] on li "County1" at bounding box center [292, 194] width 147 height 13
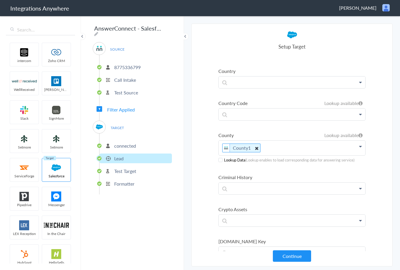
click at [257, 148] on icon at bounding box center [257, 148] width 6 height 7
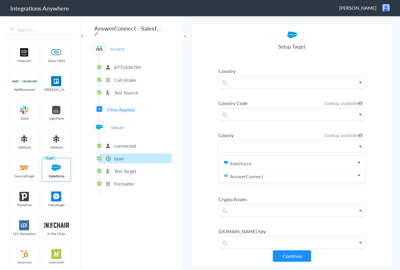
click at [244, 150] on p at bounding box center [292, 146] width 147 height 11
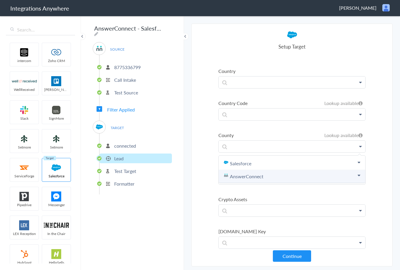
click at [243, 179] on link "AnswerConnect" at bounding box center [292, 176] width 147 height 13
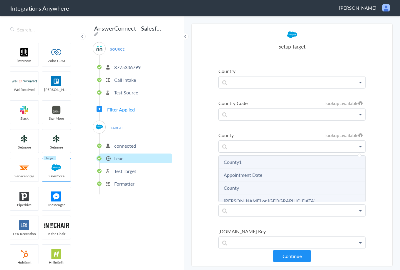
scroll to position [147, 0]
click at [252, 187] on li "County" at bounding box center [292, 184] width 147 height 13
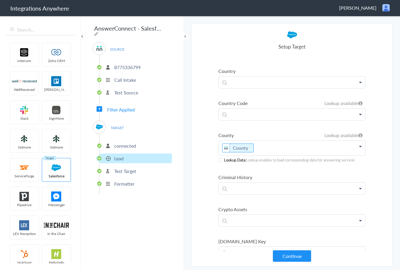
drag, startPoint x: 220, startPoint y: 160, endPoint x: 221, endPoint y: 165, distance: 5.7
click at [220, 160] on span at bounding box center [221, 160] width 4 height 4
click at [290, 258] on button "Continue" at bounding box center [292, 256] width 38 height 11
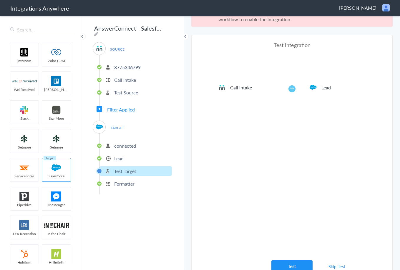
scroll to position [22, 0]
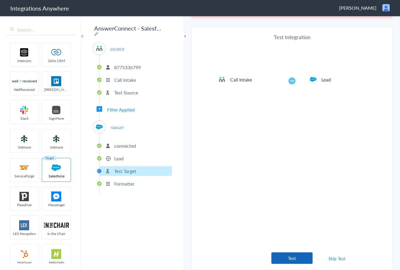
click at [289, 260] on button "Test" at bounding box center [292, 258] width 41 height 11
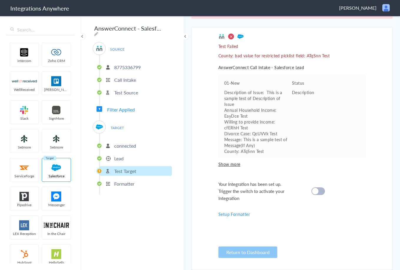
drag, startPoint x: 111, startPoint y: 153, endPoint x: 121, endPoint y: 162, distance: 13.8
click at [110, 154] on li "Lead" at bounding box center [136, 159] width 72 height 10
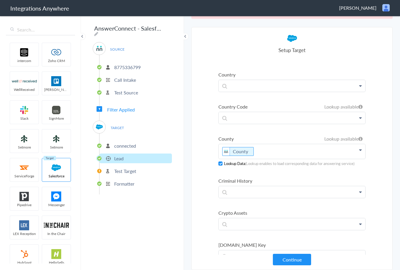
click at [268, 150] on p "County" at bounding box center [292, 151] width 147 height 15
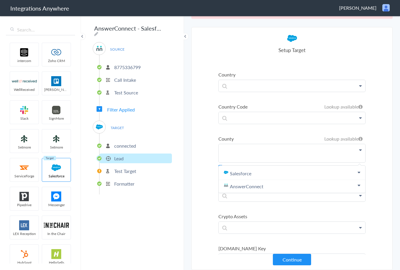
click at [203, 204] on section "Select Account 8775336799 Rename Delete (a day ago) 8775336799 Rename Delete ([…" at bounding box center [291, 148] width 201 height 243
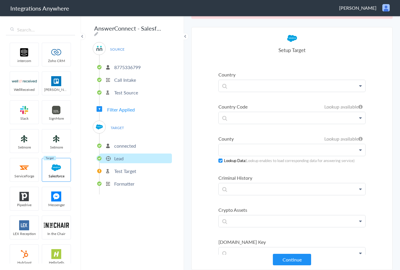
click at [219, 163] on div "Lookup Data (Lookup enables to load corresponding data for answering service)" at bounding box center [292, 161] width 147 height 6
click at [219, 160] on span at bounding box center [221, 161] width 4 height 4
click at [284, 264] on button "Continue" at bounding box center [292, 259] width 38 height 11
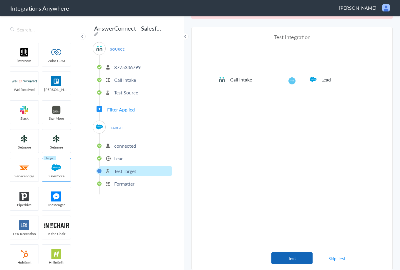
click at [287, 258] on button "Test" at bounding box center [292, 258] width 41 height 11
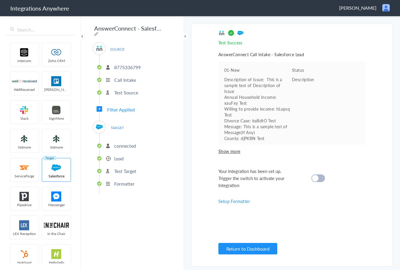
click at [325, 179] on div "Your Integration has been set up. Trigger the switch to activate your Integrati…" at bounding box center [285, 178] width 133 height 21
click at [320, 178] on div at bounding box center [319, 179] width 14 height 8
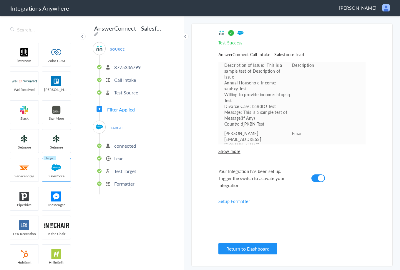
scroll to position [15, 0]
click at [115, 182] on p "Formatter" at bounding box center [124, 184] width 20 height 7
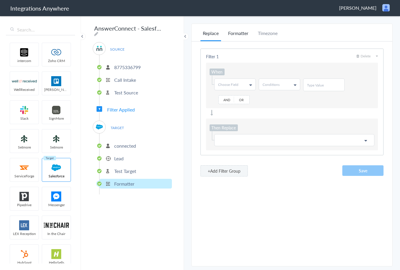
click at [239, 34] on li "Formatter" at bounding box center [238, 35] width 25 height 11
